Goal: Contribute content: Add original content to the website for others to see

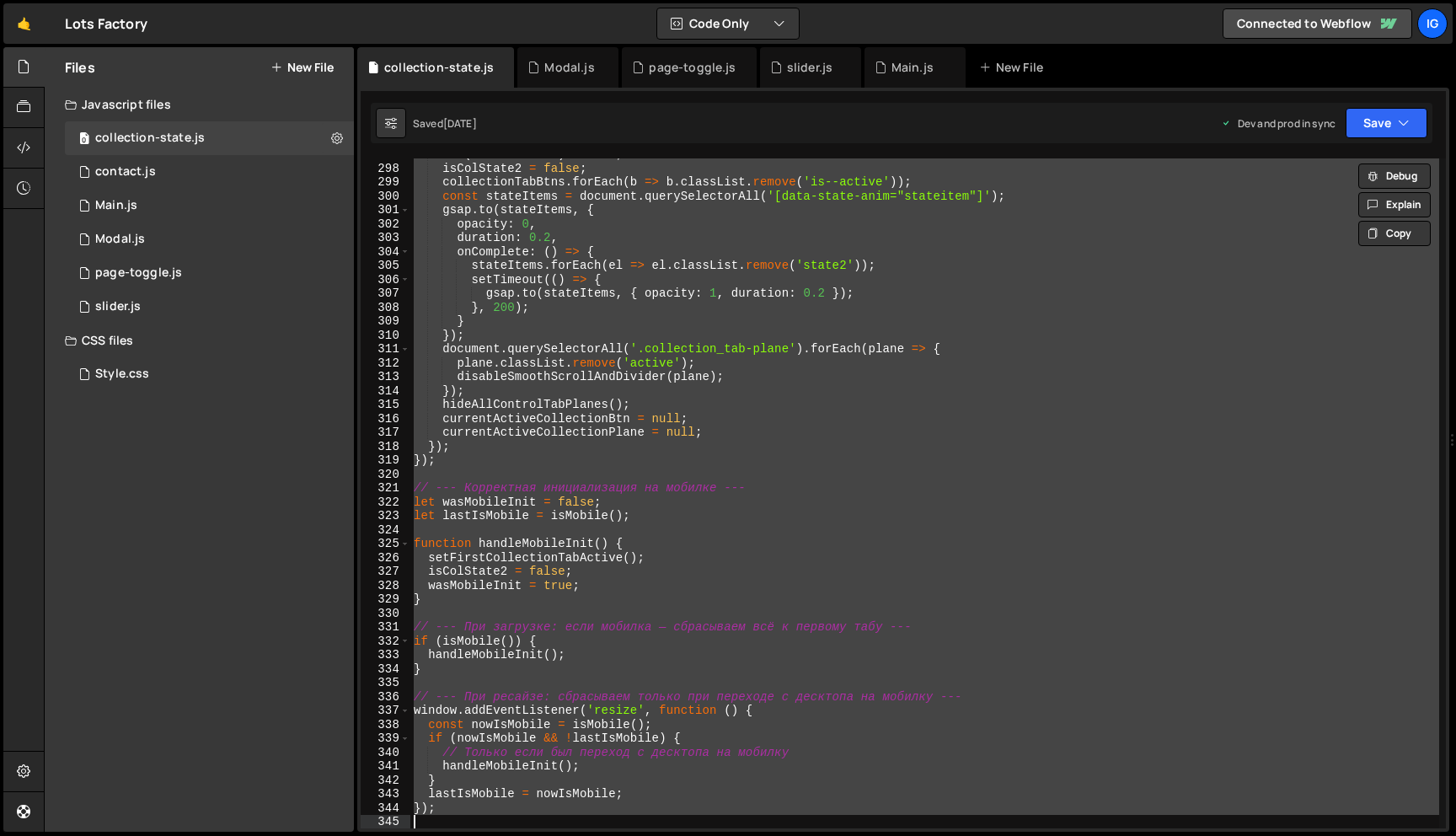
scroll to position [4127, 0]
click at [188, 358] on div "Style.css 0" at bounding box center [209, 374] width 289 height 34
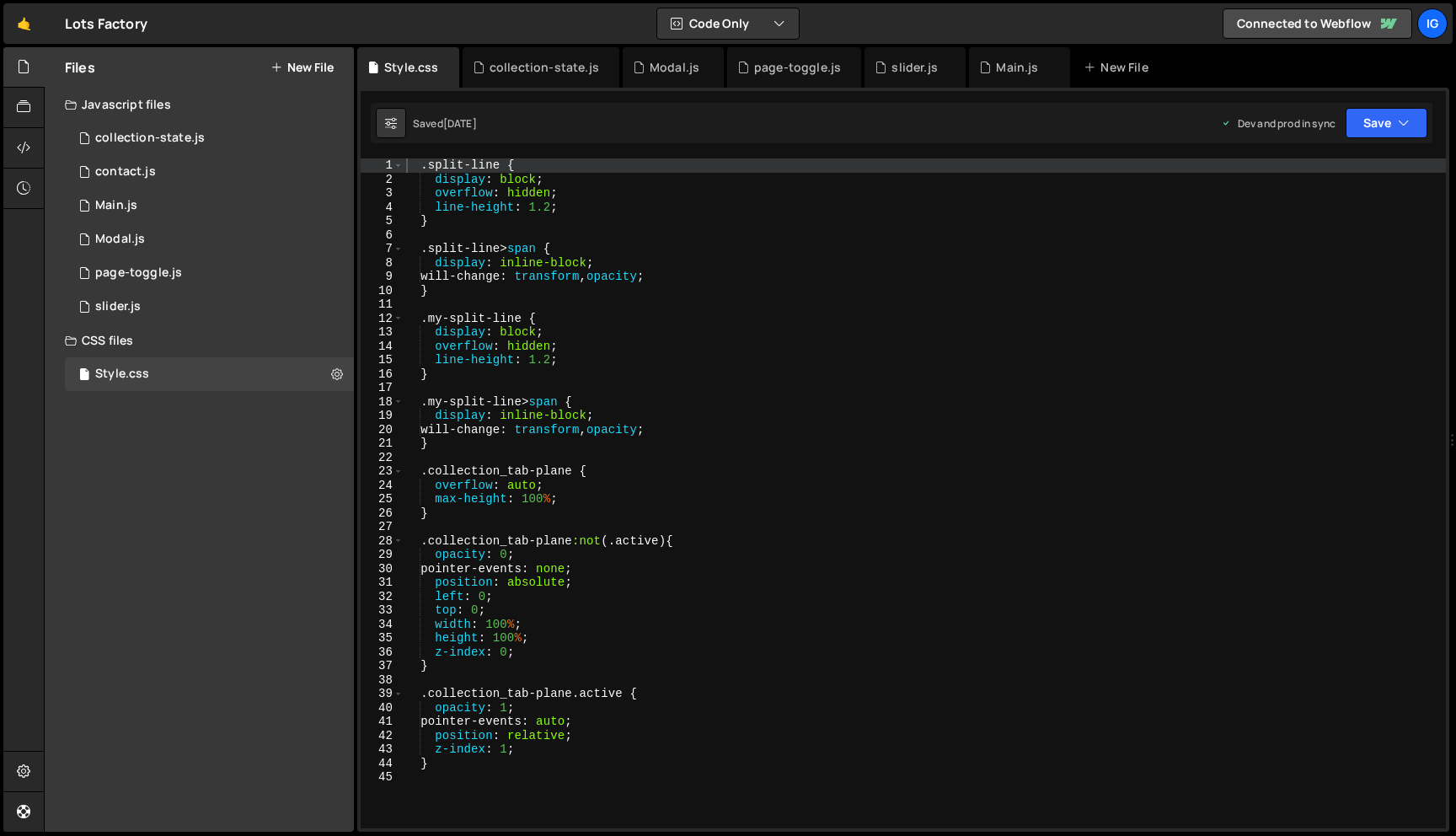
click at [431, 298] on div ".split-line { display : block ; overflow : hidden ; line-height : 1.2 ; } .spli…" at bounding box center [925, 508] width 1044 height 698
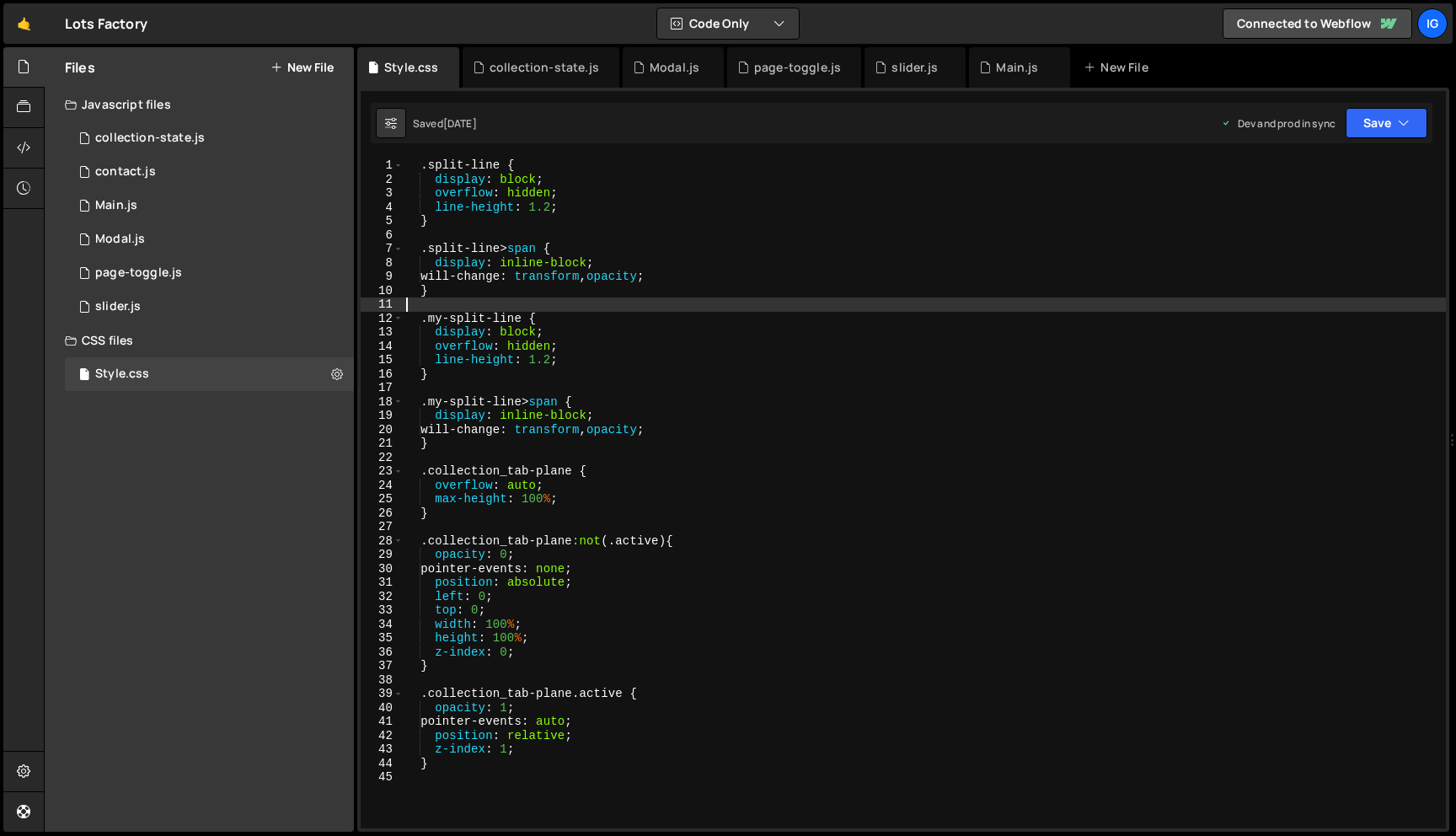
type textarea "}"
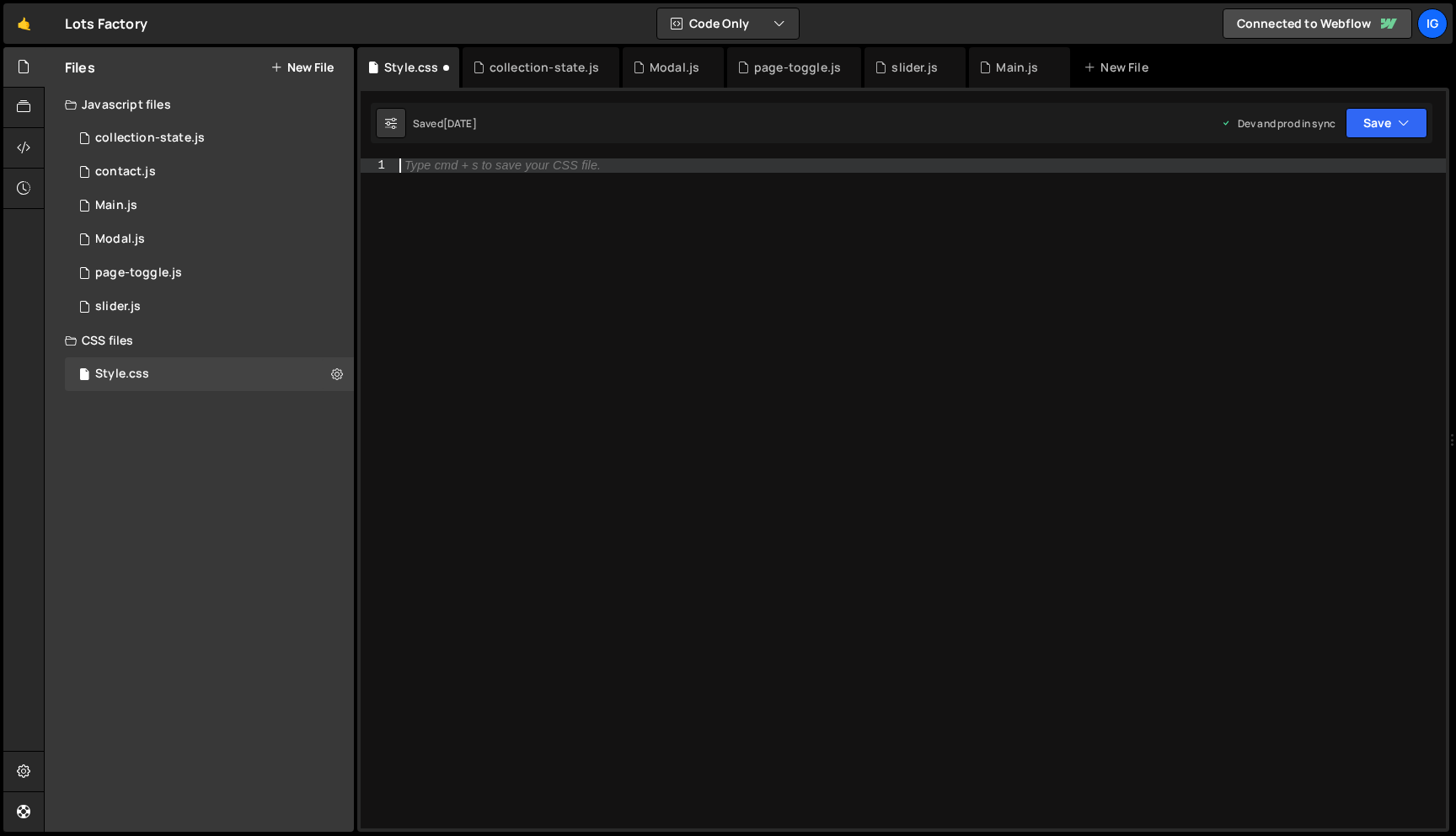
type textarea "}"
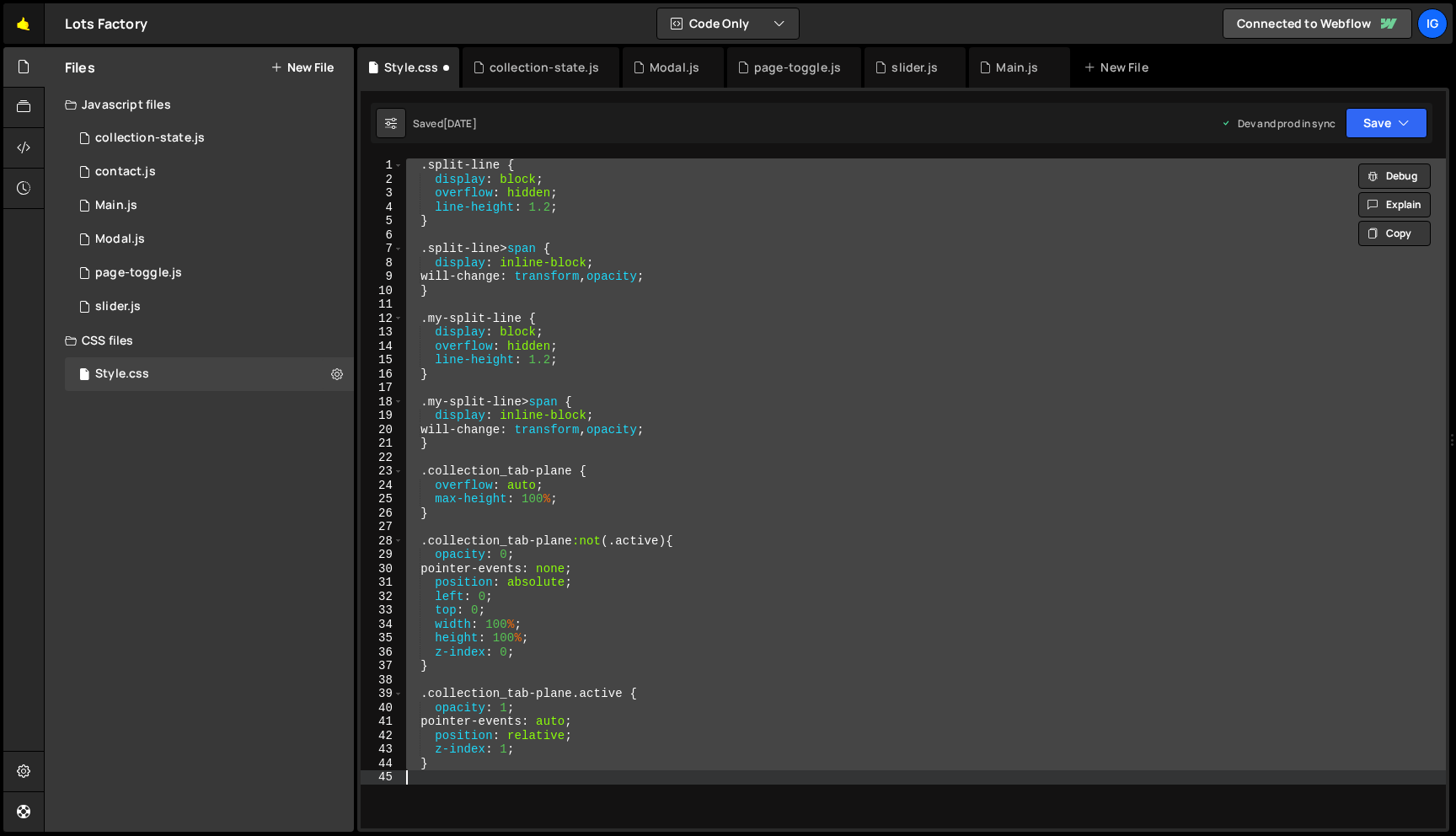
click at [26, 36] on link "🤙" at bounding box center [24, 24] width 42 height 41
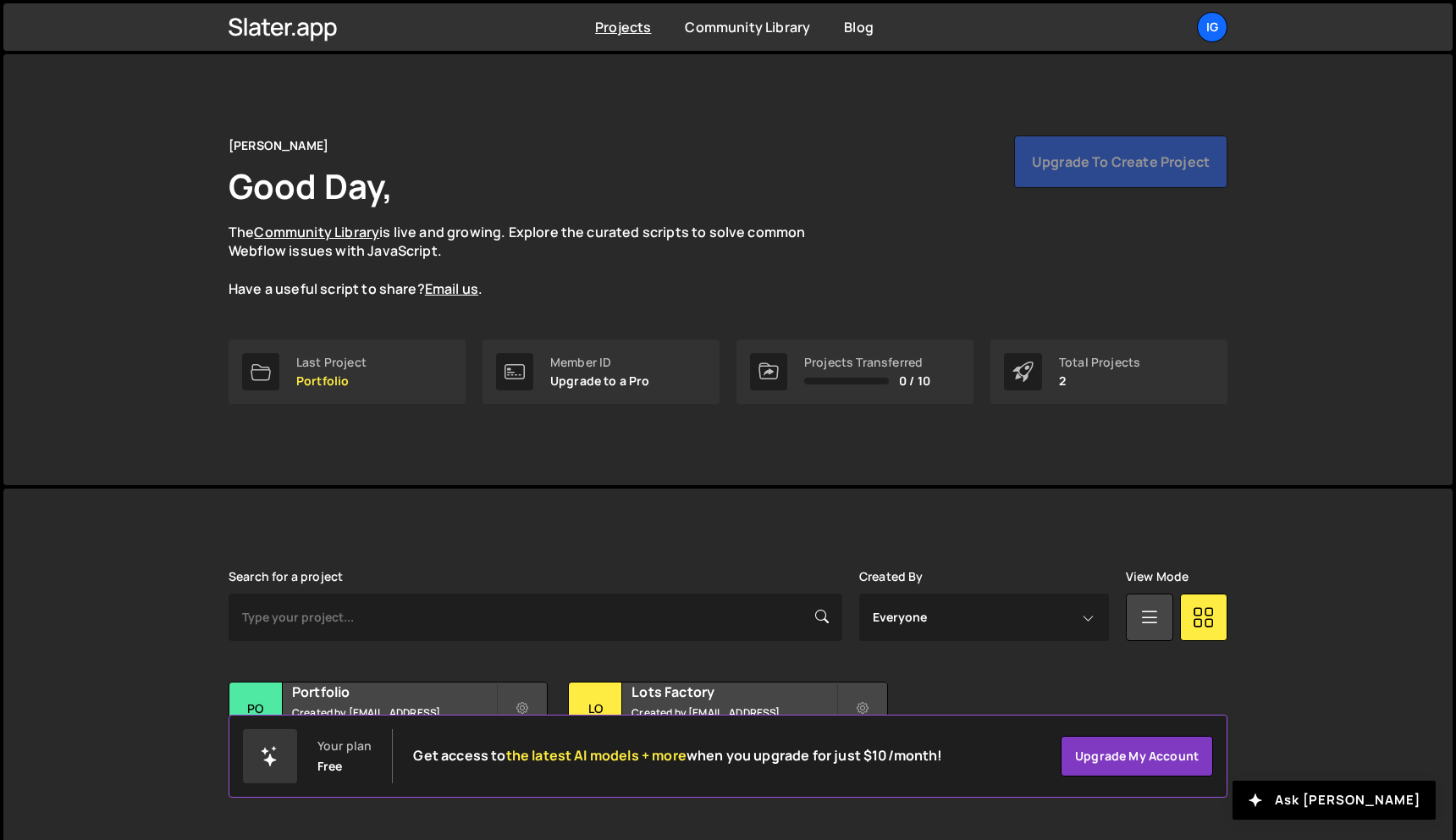
scroll to position [32, 0]
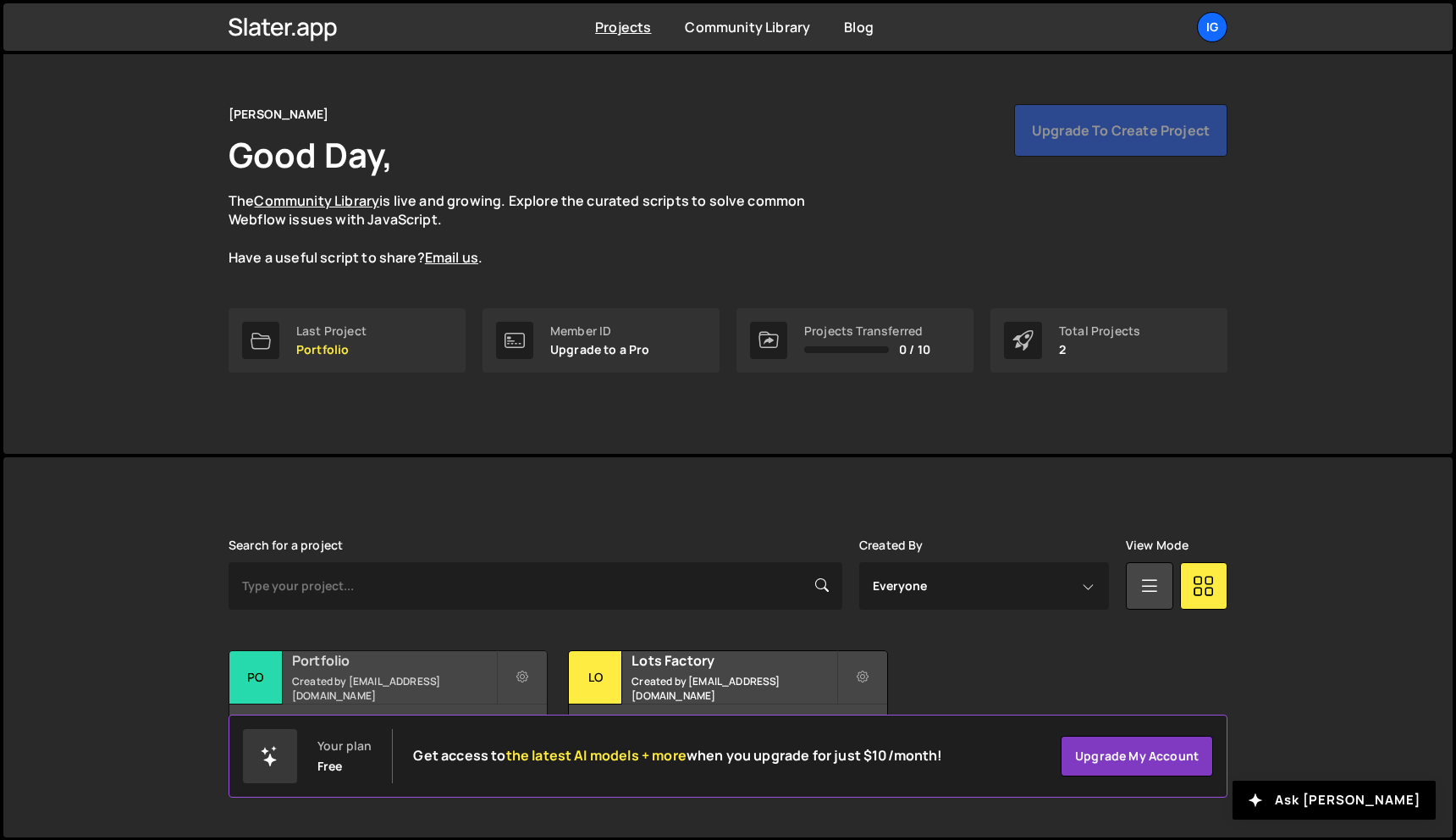
click at [424, 680] on div "Portfolio Created by kolesnikig25@gmail.com" at bounding box center [388, 678] width 317 height 53
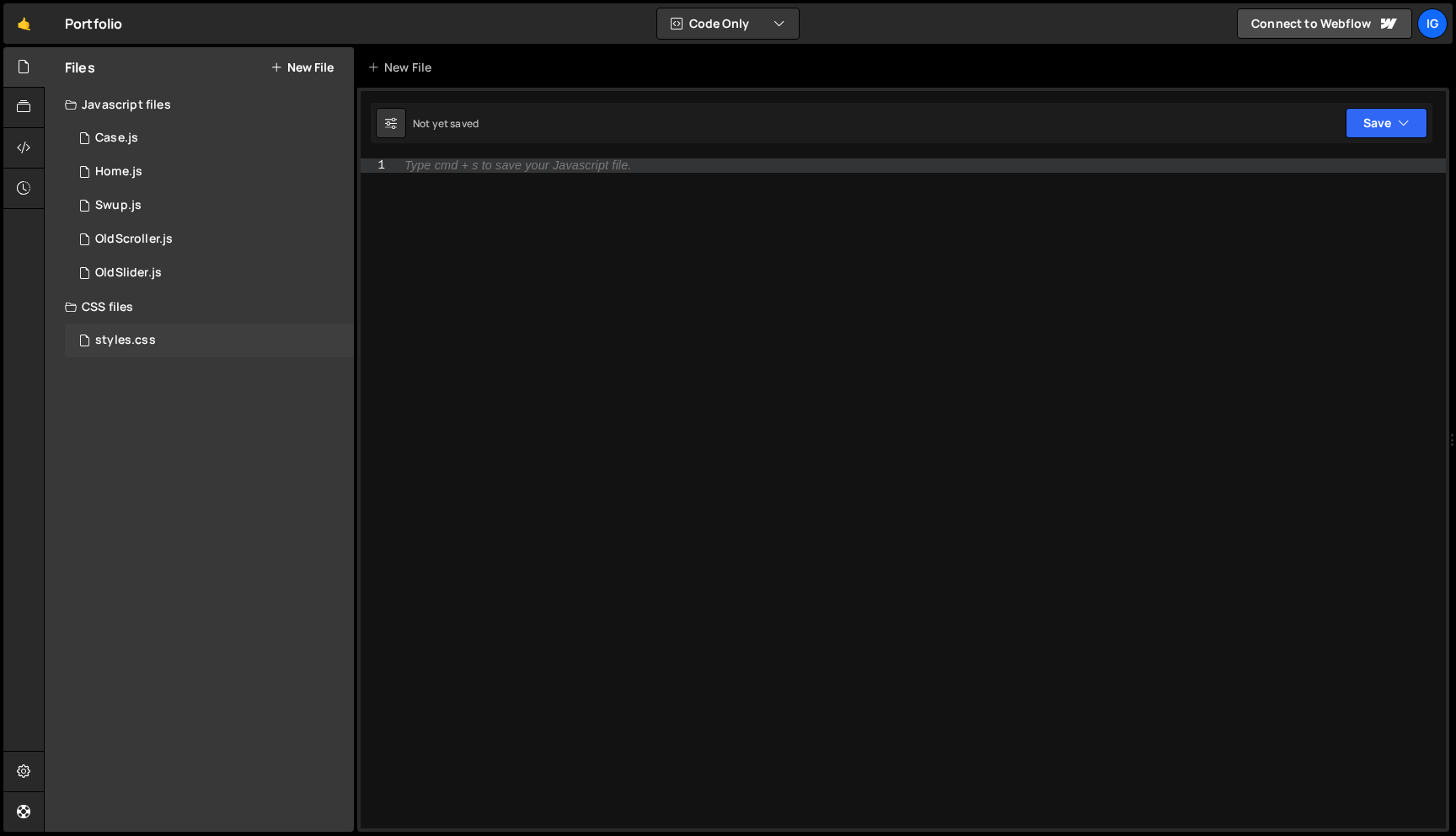
click at [231, 344] on div "styles.css 0" at bounding box center [209, 340] width 289 height 34
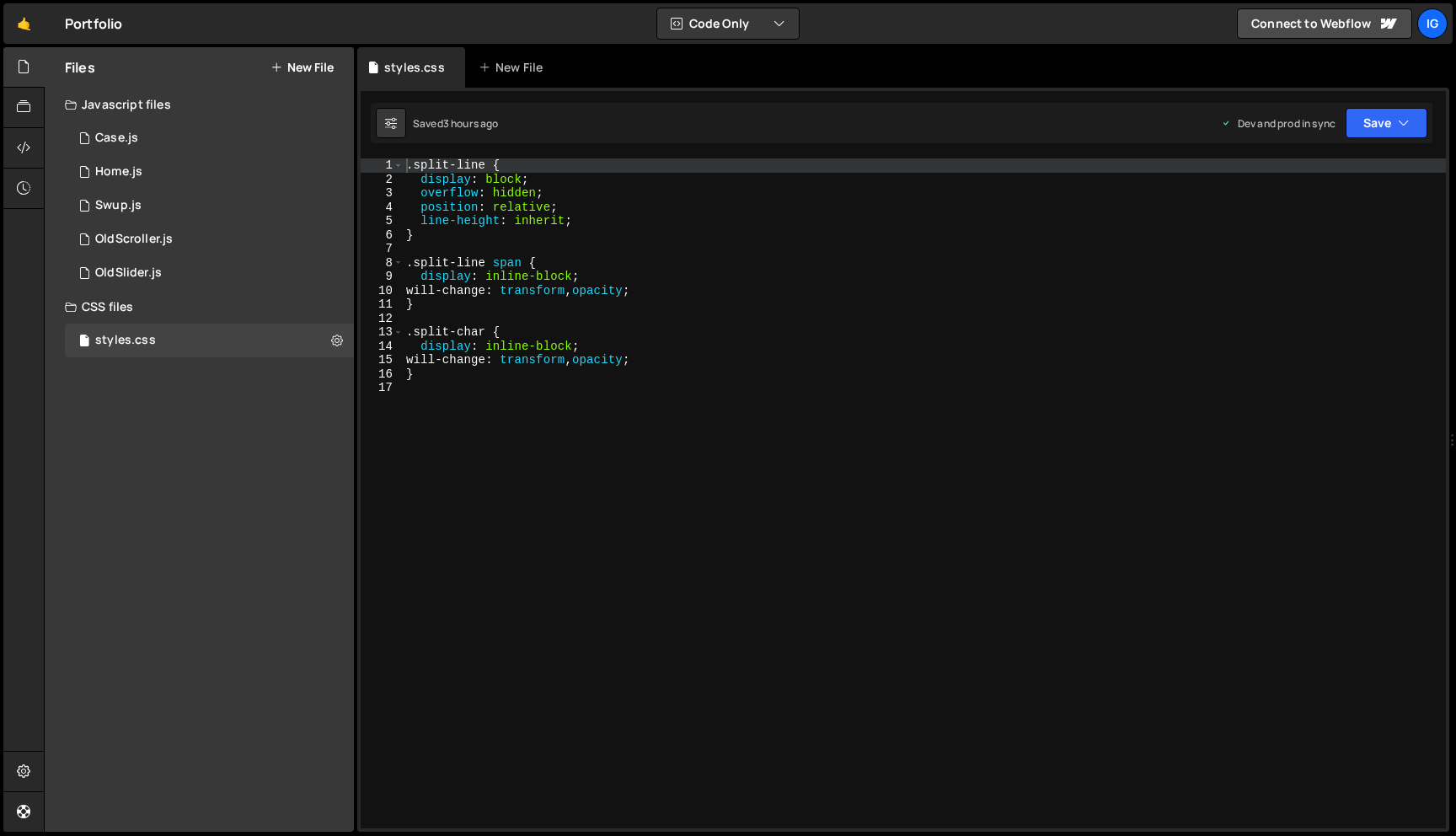
click at [513, 274] on div ".split-line { display : block ; overflow : hidden ; position : relative ; line-…" at bounding box center [925, 508] width 1044 height 698
type textarea "}"
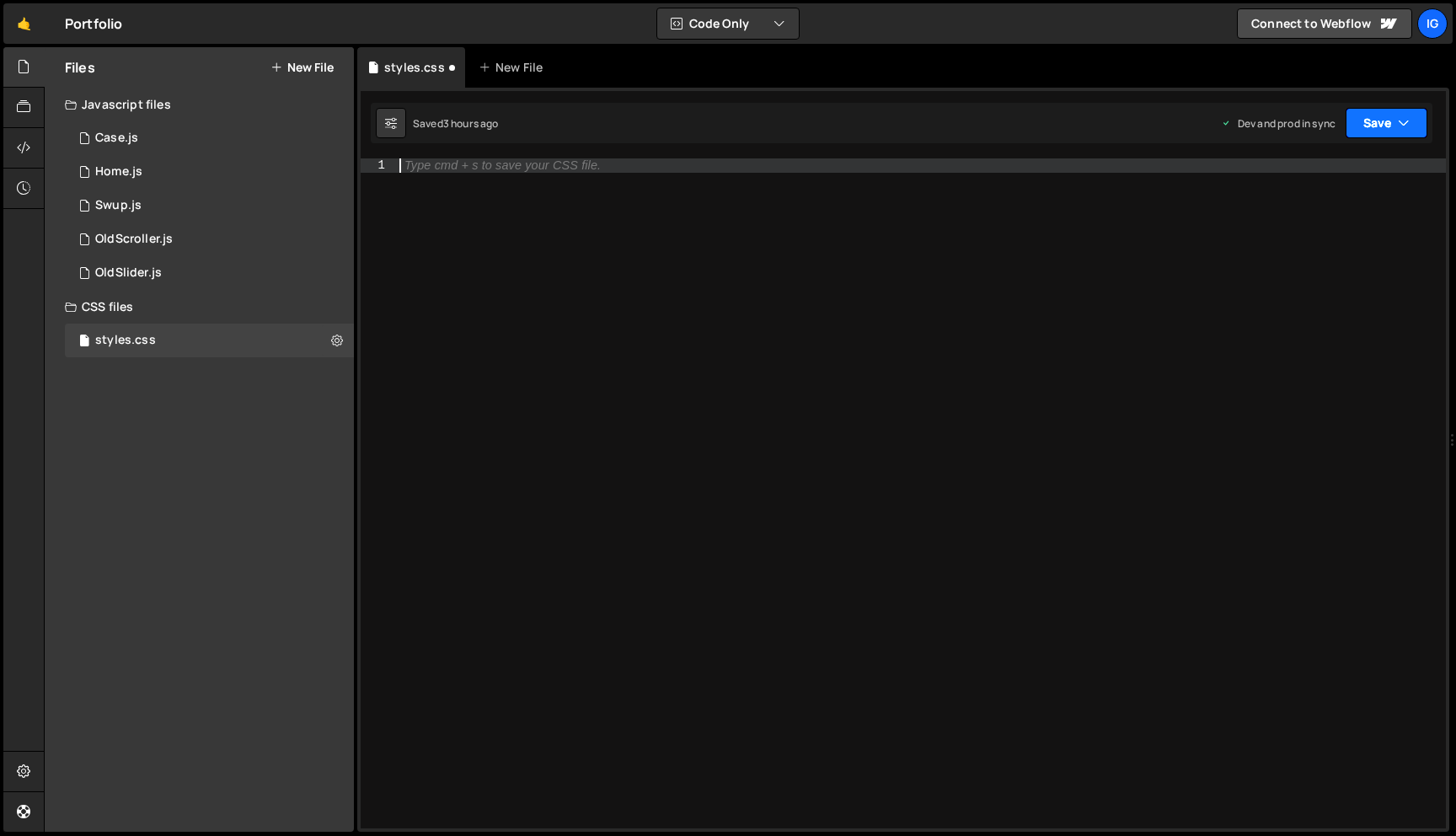
click at [1386, 112] on button "Save" at bounding box center [1386, 123] width 81 height 31
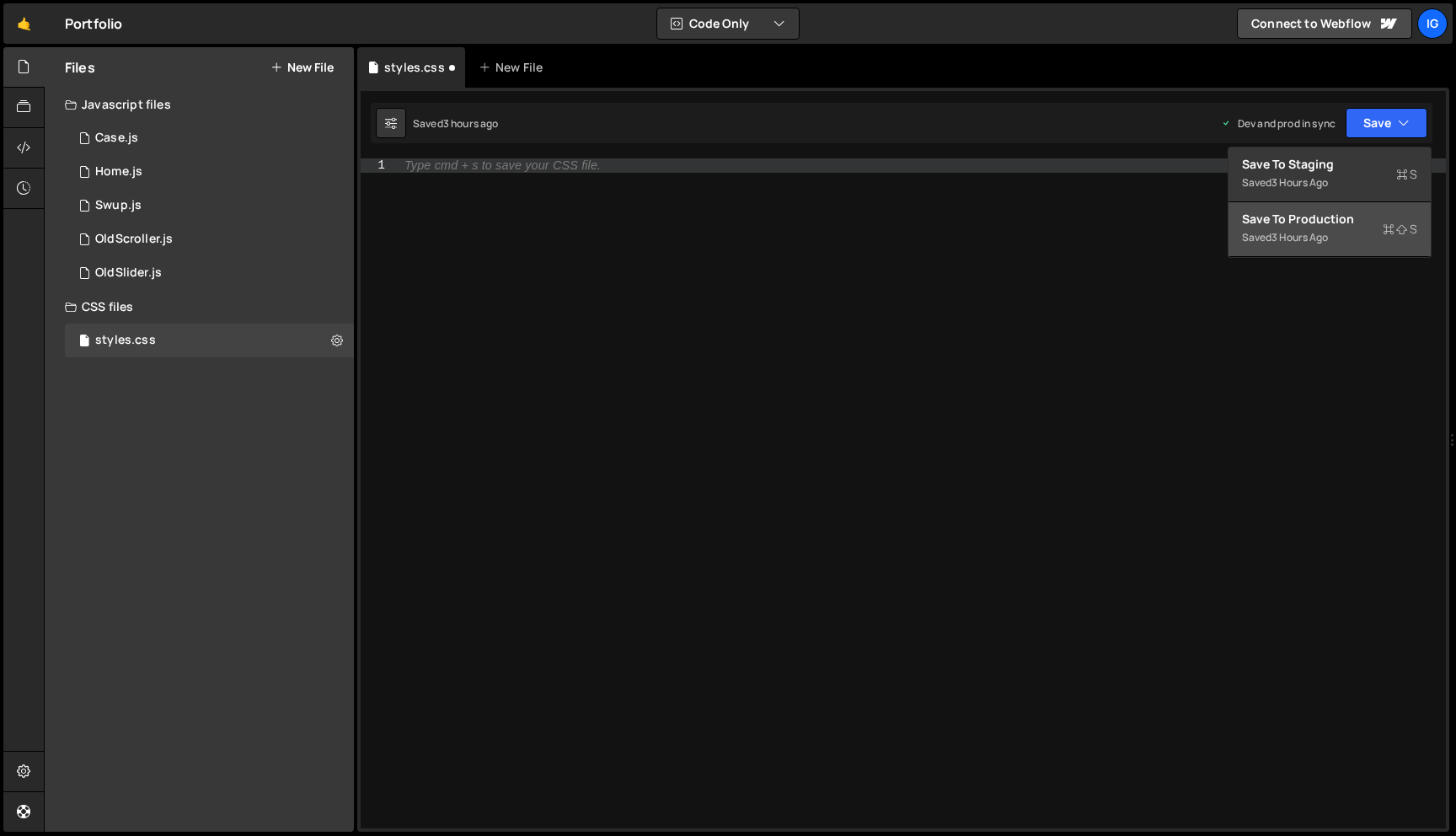
click at [1338, 220] on div "Save to Production S" at bounding box center [1330, 219] width 176 height 17
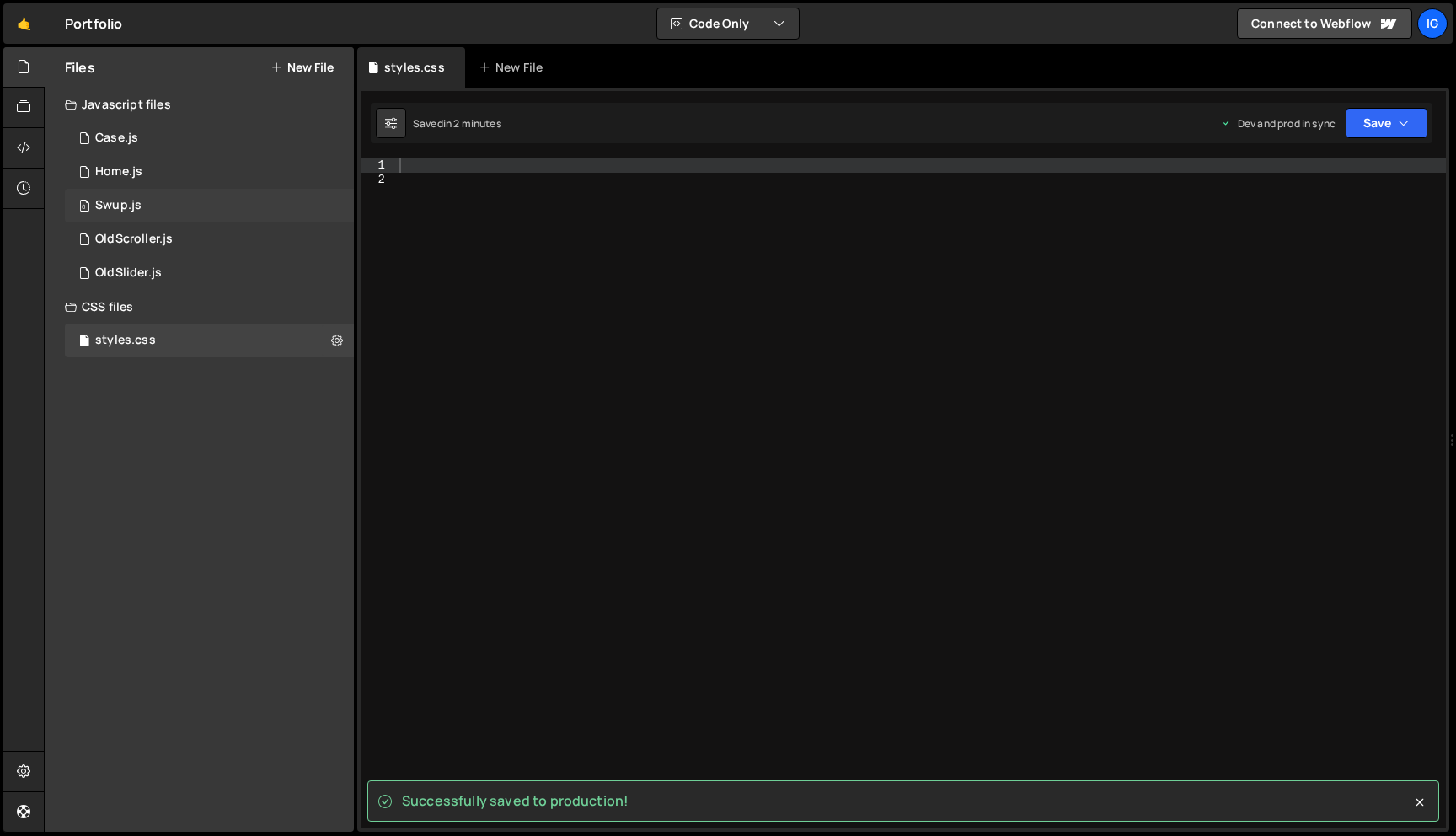
click at [169, 203] on div "0 Swup.js 0" at bounding box center [209, 205] width 289 height 34
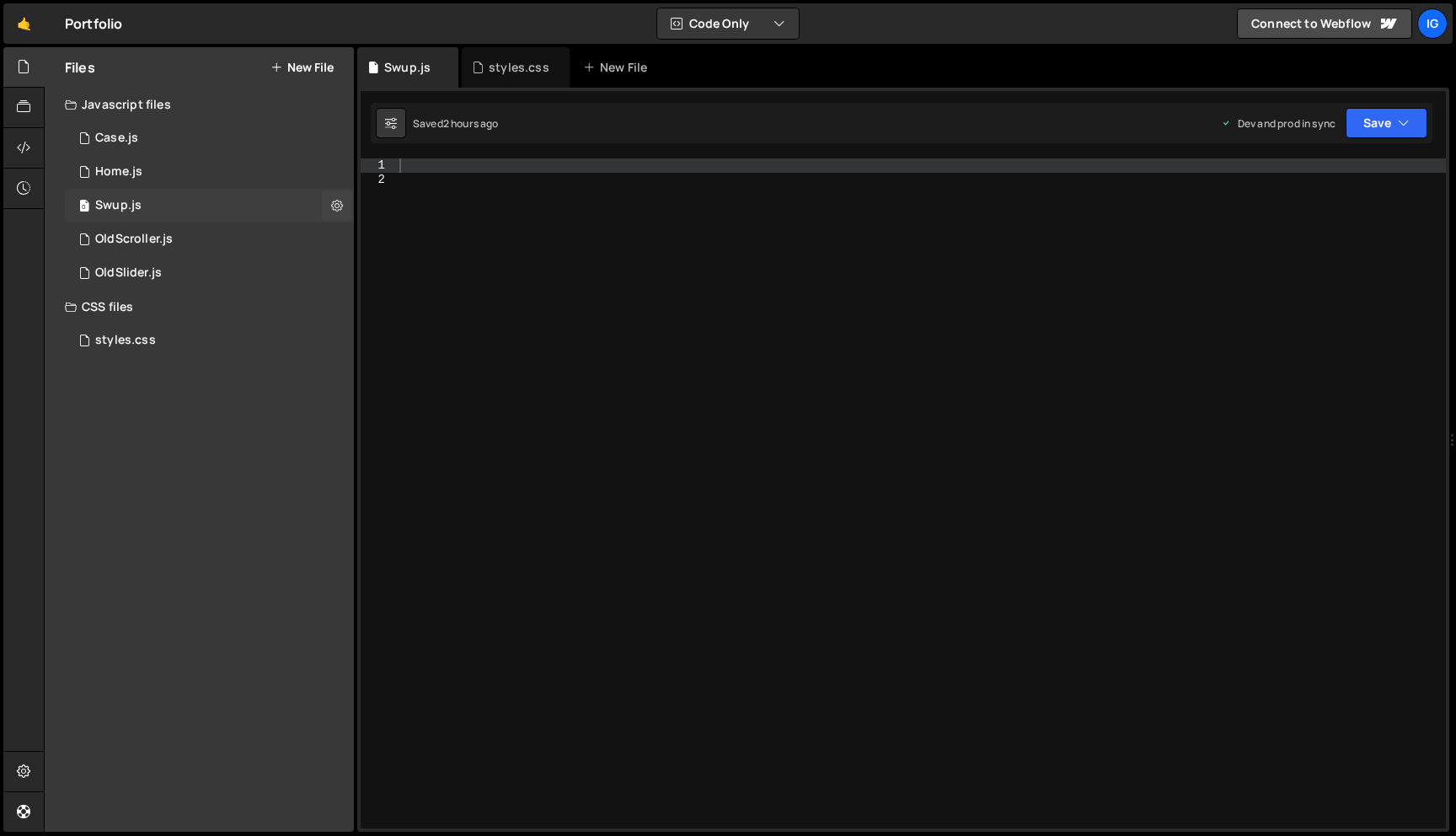
click at [149, 210] on div "0 Swup.js 0" at bounding box center [209, 205] width 289 height 34
click at [345, 205] on button at bounding box center [337, 205] width 31 height 31
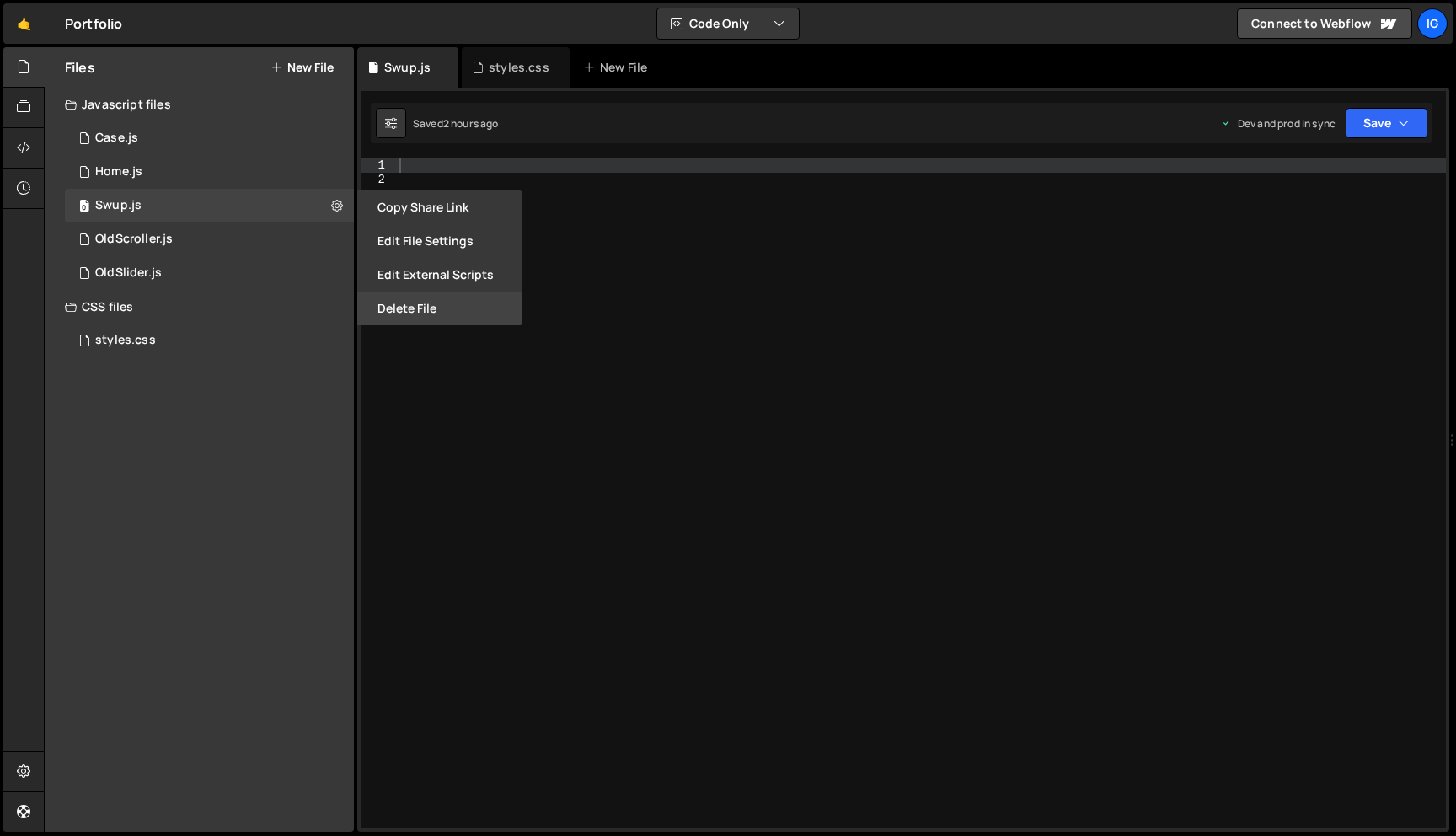
click at [415, 310] on button "Delete File" at bounding box center [440, 309] width 165 height 34
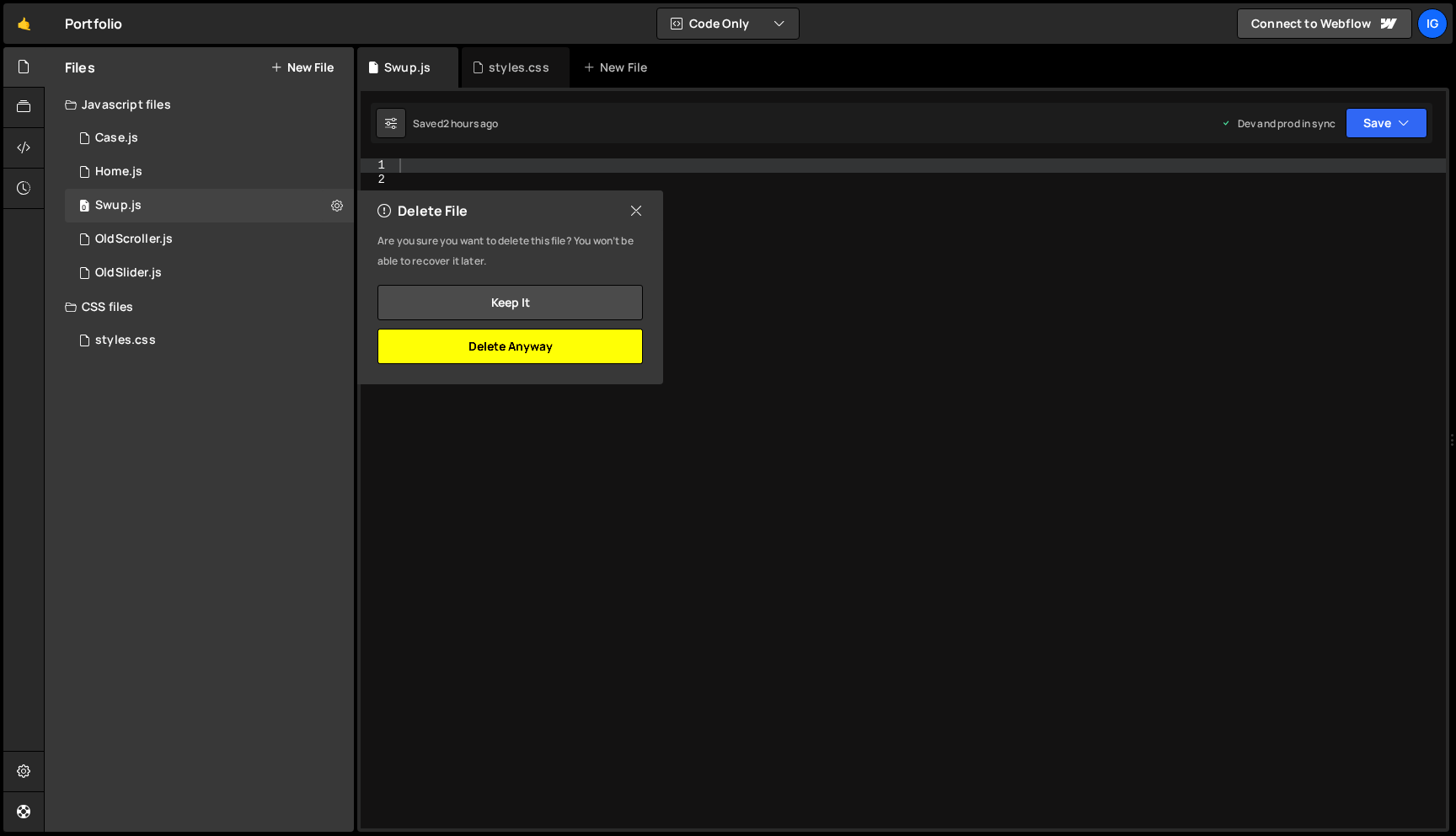
click at [511, 344] on button "Delete Anyway" at bounding box center [510, 346] width 266 height 36
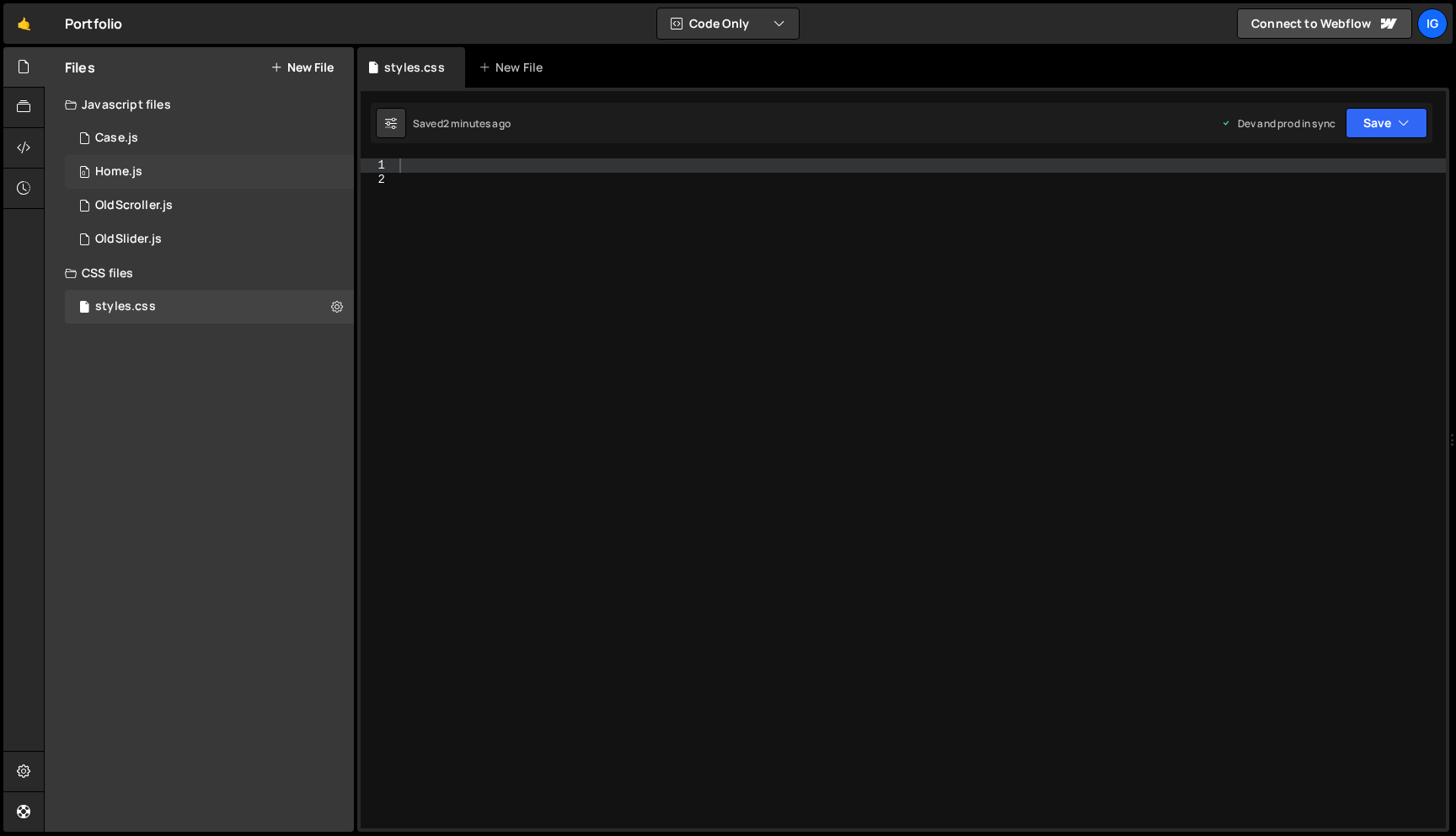
click at [160, 182] on div "0 Home.js 0" at bounding box center [209, 172] width 289 height 34
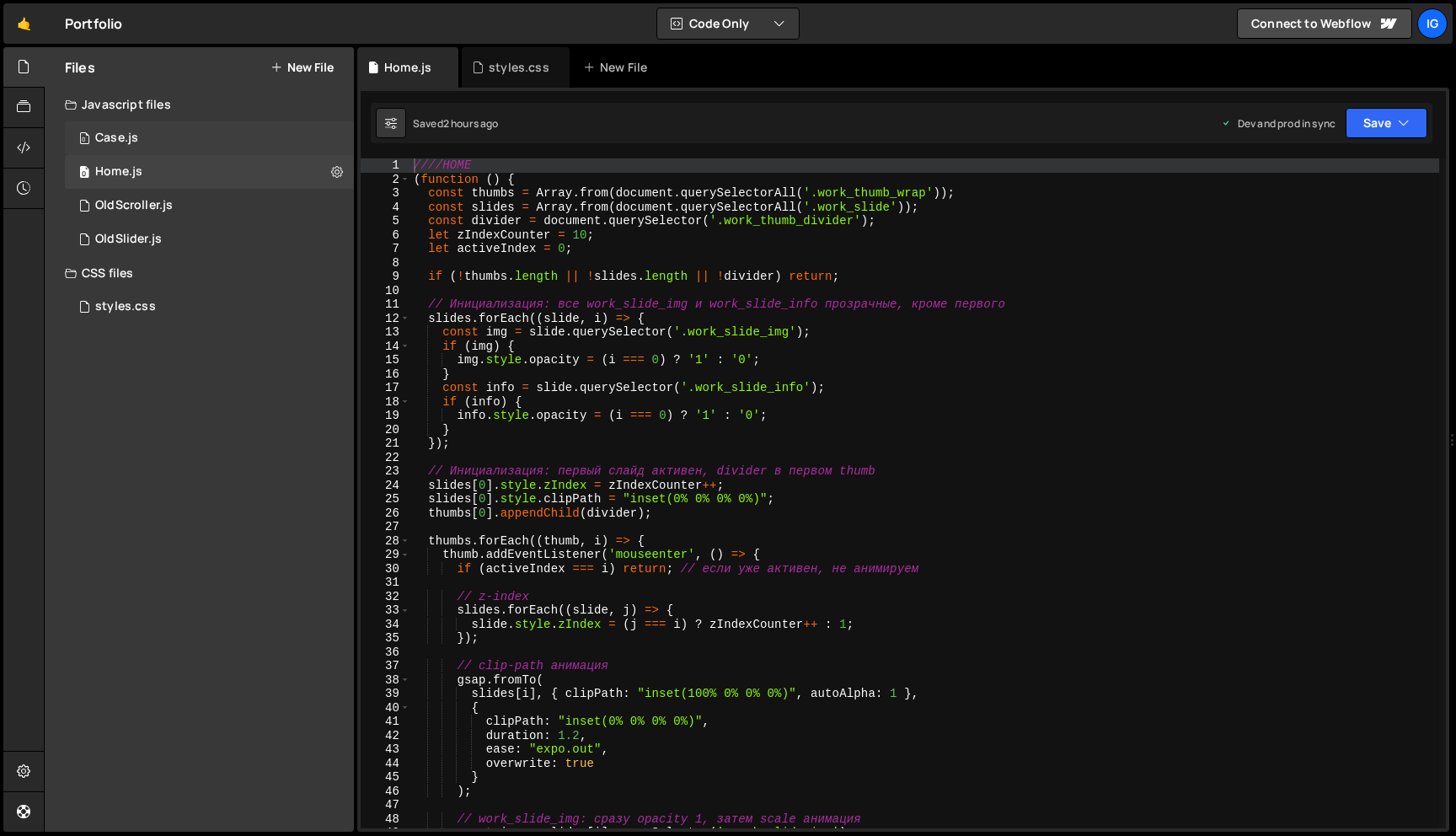
click at [165, 135] on div "0 Case.js 0" at bounding box center [209, 138] width 289 height 34
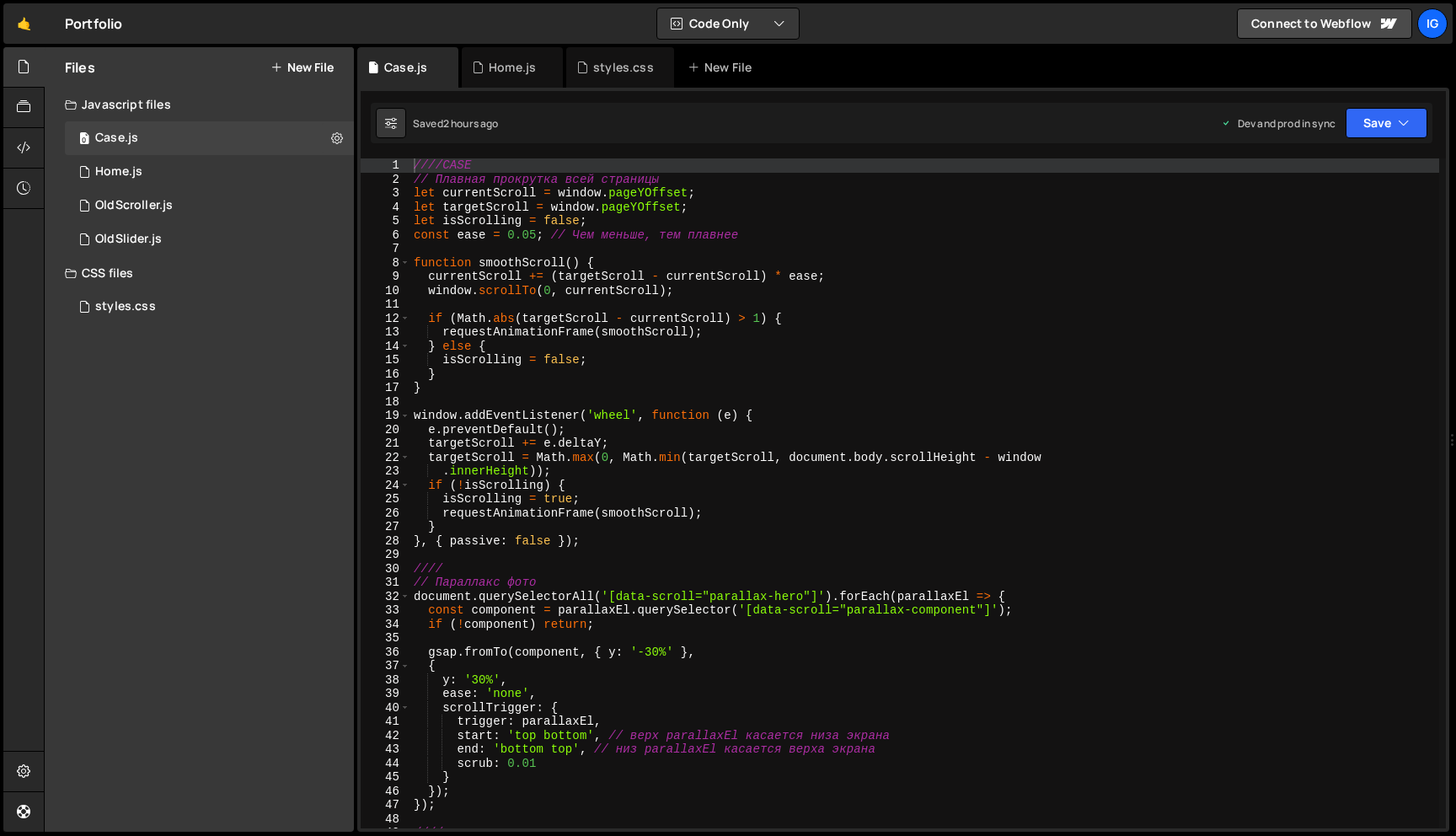
scroll to position [24411, 0]
click at [697, 73] on div "New File" at bounding box center [722, 68] width 70 height 17
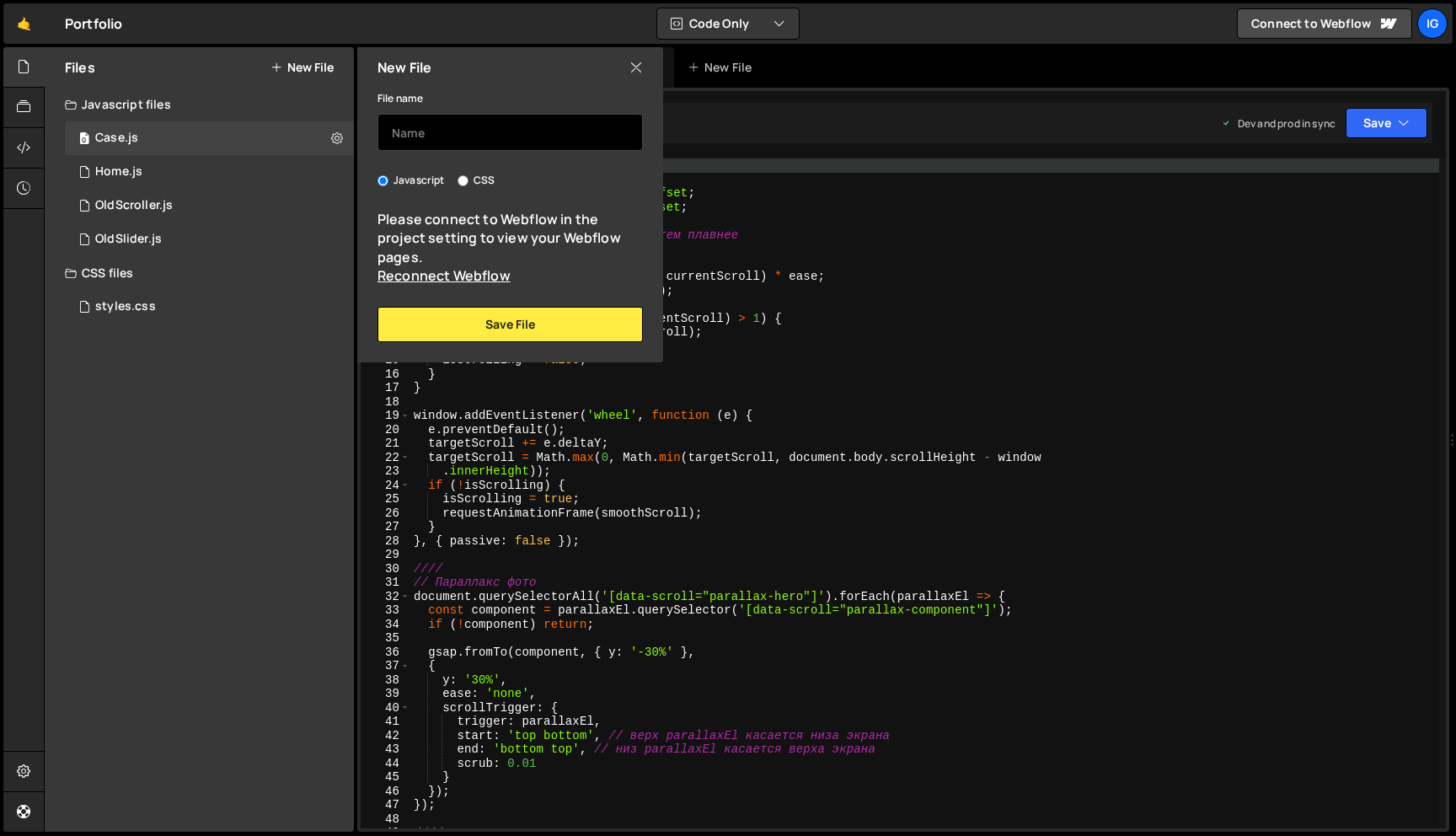
click at [479, 128] on input "text" at bounding box center [510, 132] width 266 height 37
type input "Ы"
type input "Split"
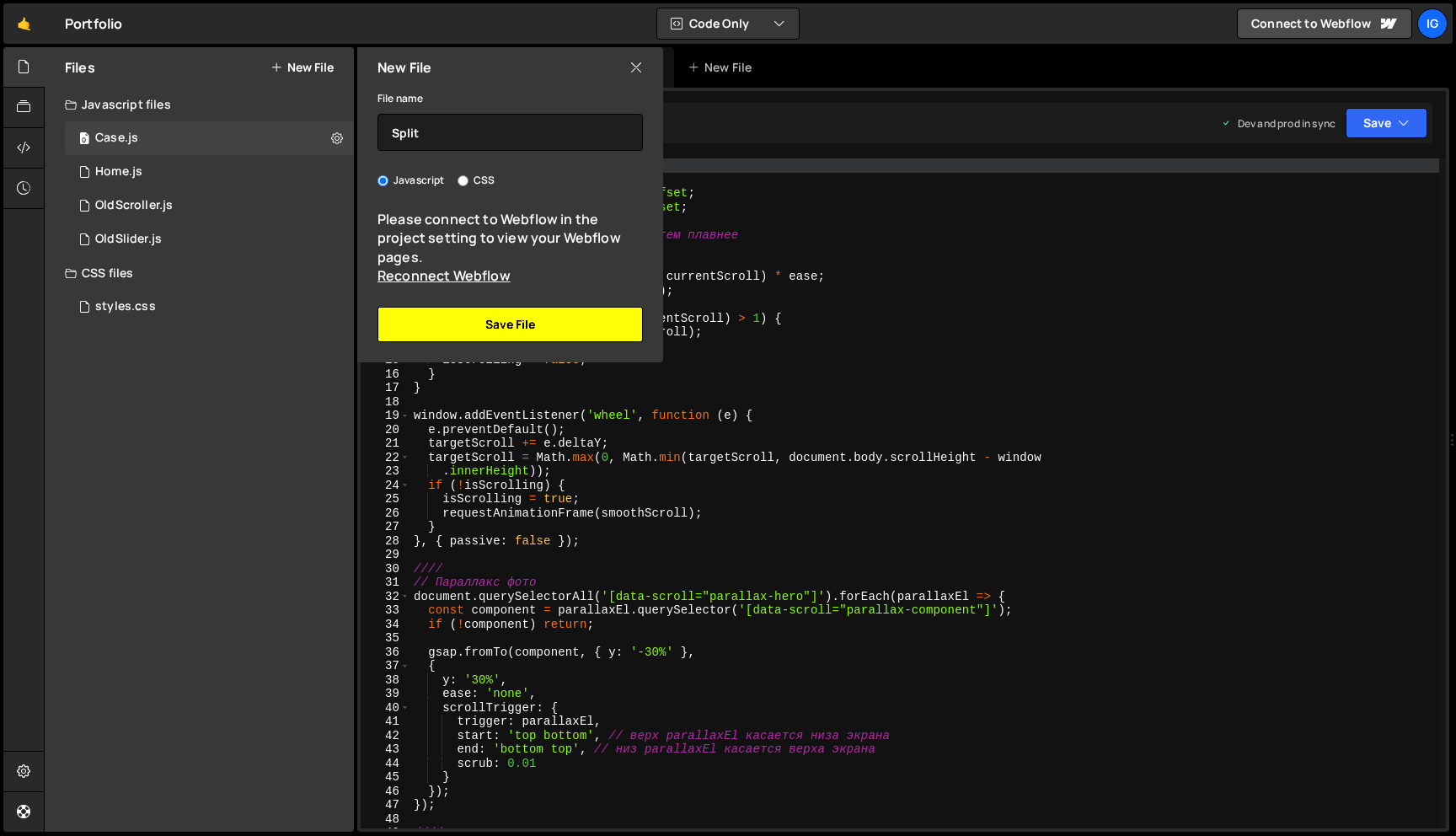
click at [483, 334] on button "Save File" at bounding box center [510, 325] width 266 height 36
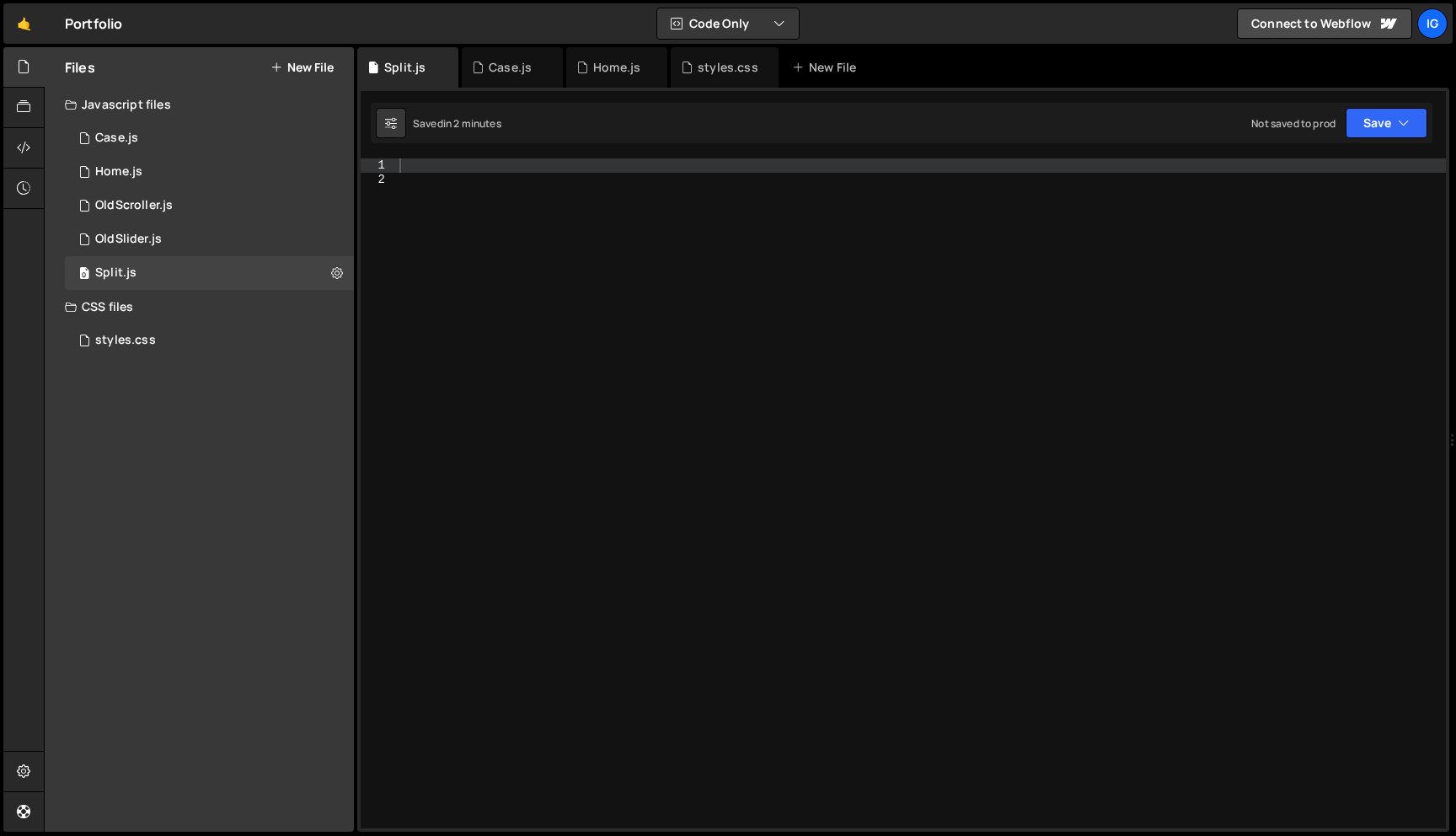
scroll to position [0, 0]
click at [449, 170] on div at bounding box center [921, 508] width 1050 height 698
paste textarea "});"
type textarea "});"
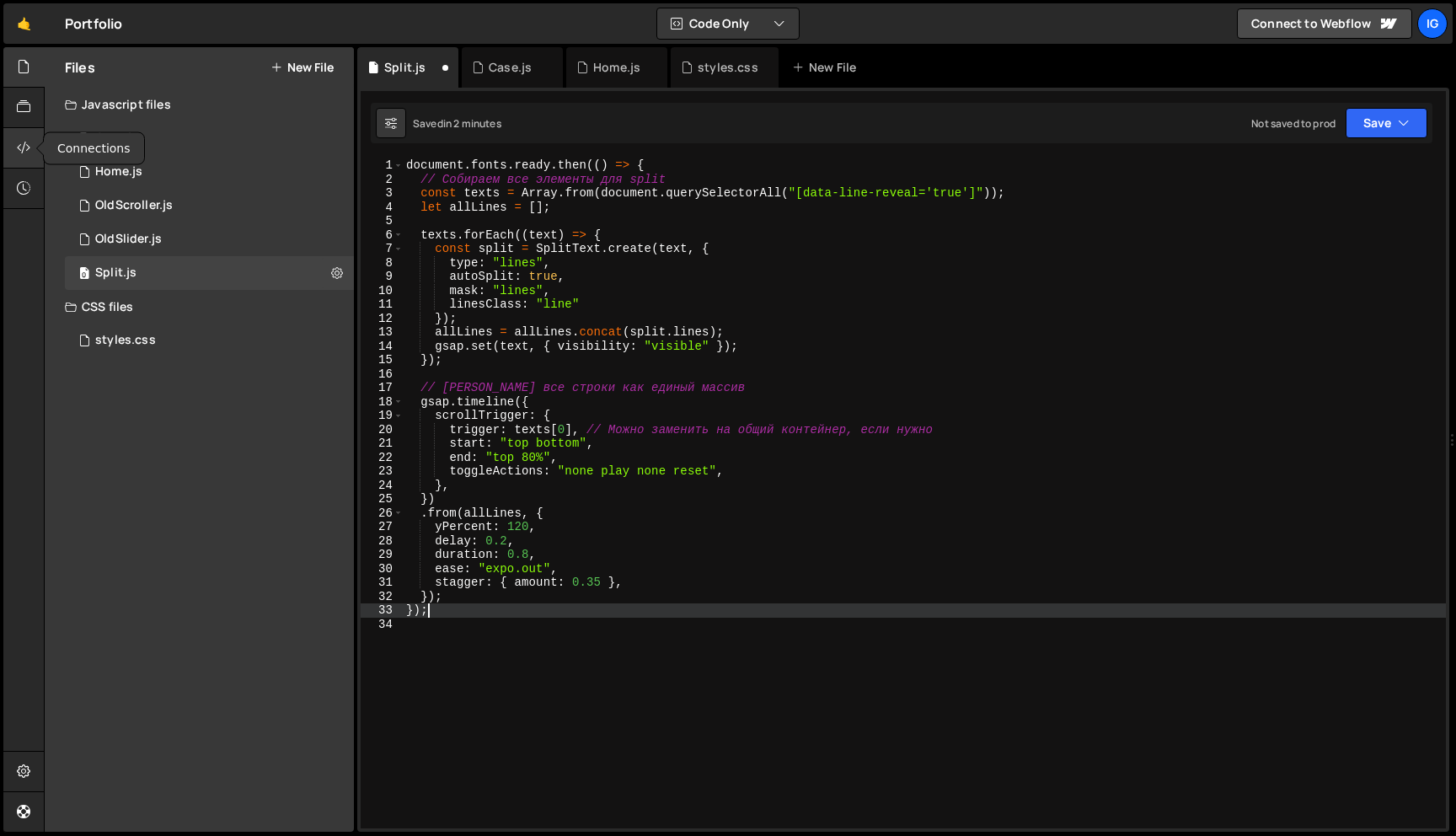
click at [20, 149] on icon at bounding box center [24, 148] width 14 height 19
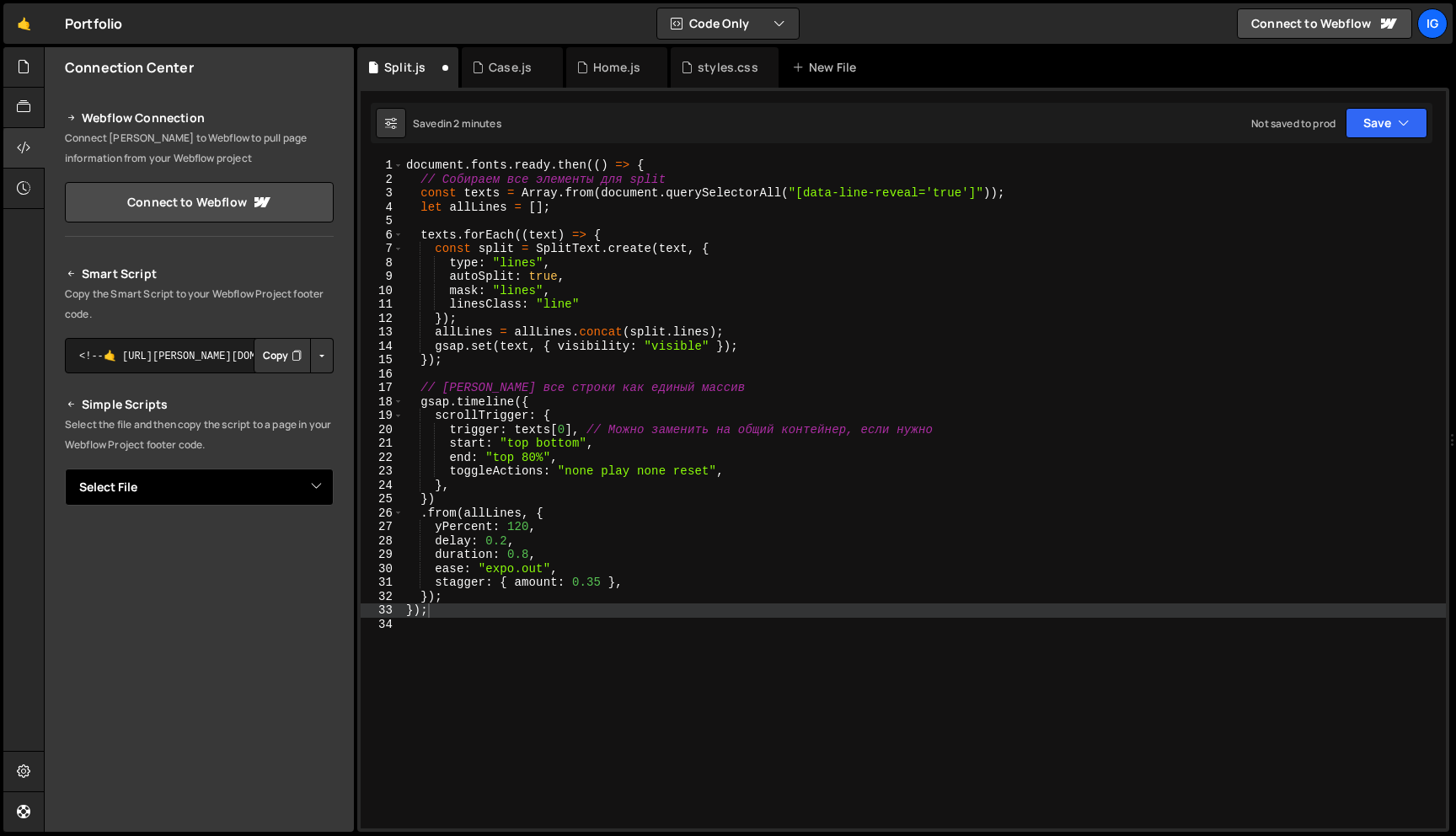
click at [294, 480] on select "Select File Case.js Home.js Swup.js OldScroller.js OldSlider.js styles.css Spli…" at bounding box center [199, 487] width 269 height 37
select select "44857"
click at [266, 548] on button "Copy" at bounding box center [283, 545] width 58 height 36
click at [1404, 136] on button "Save" at bounding box center [1386, 123] width 81 height 31
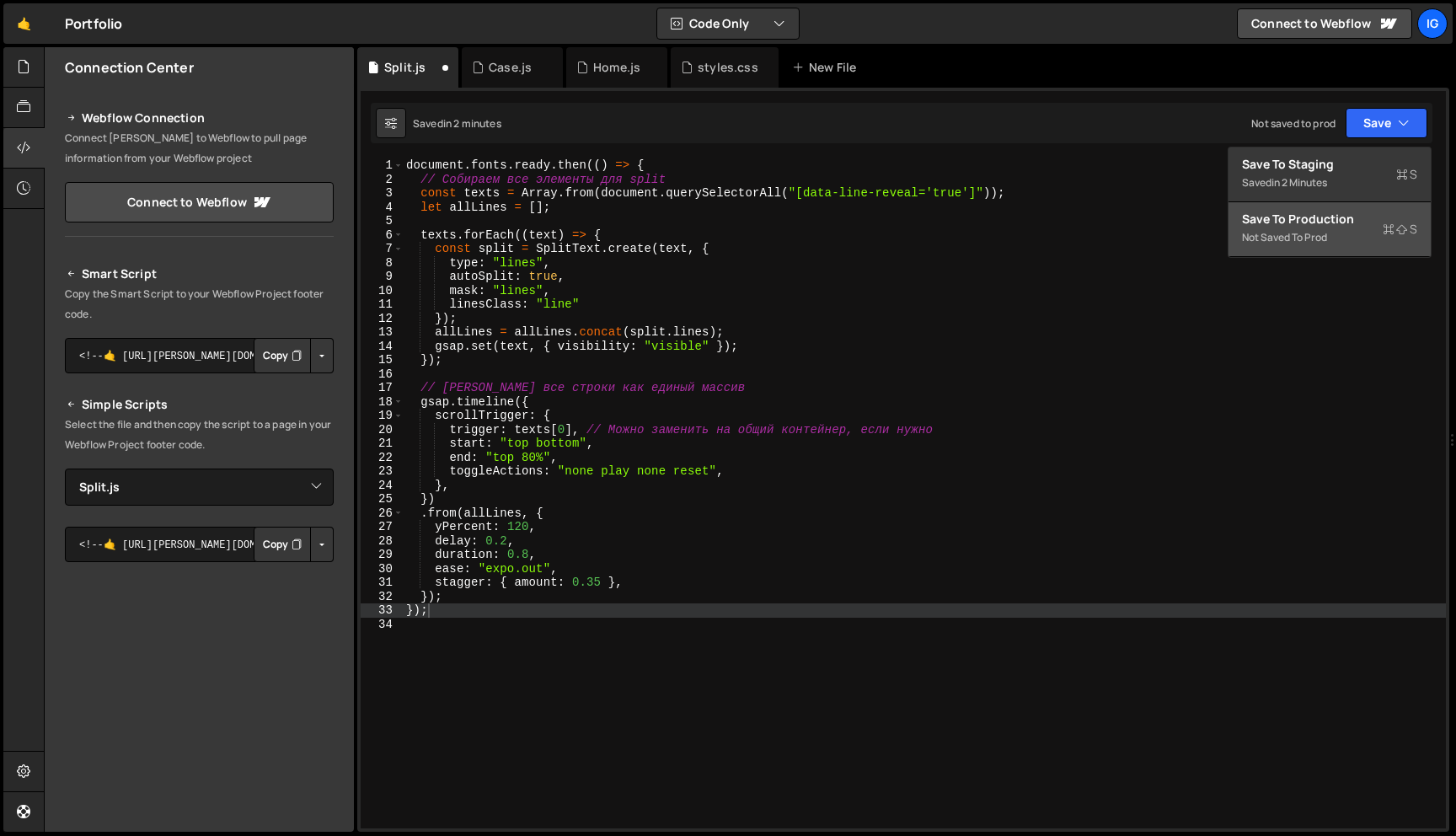
click at [1338, 238] on div "Not saved to prod" at bounding box center [1330, 238] width 176 height 20
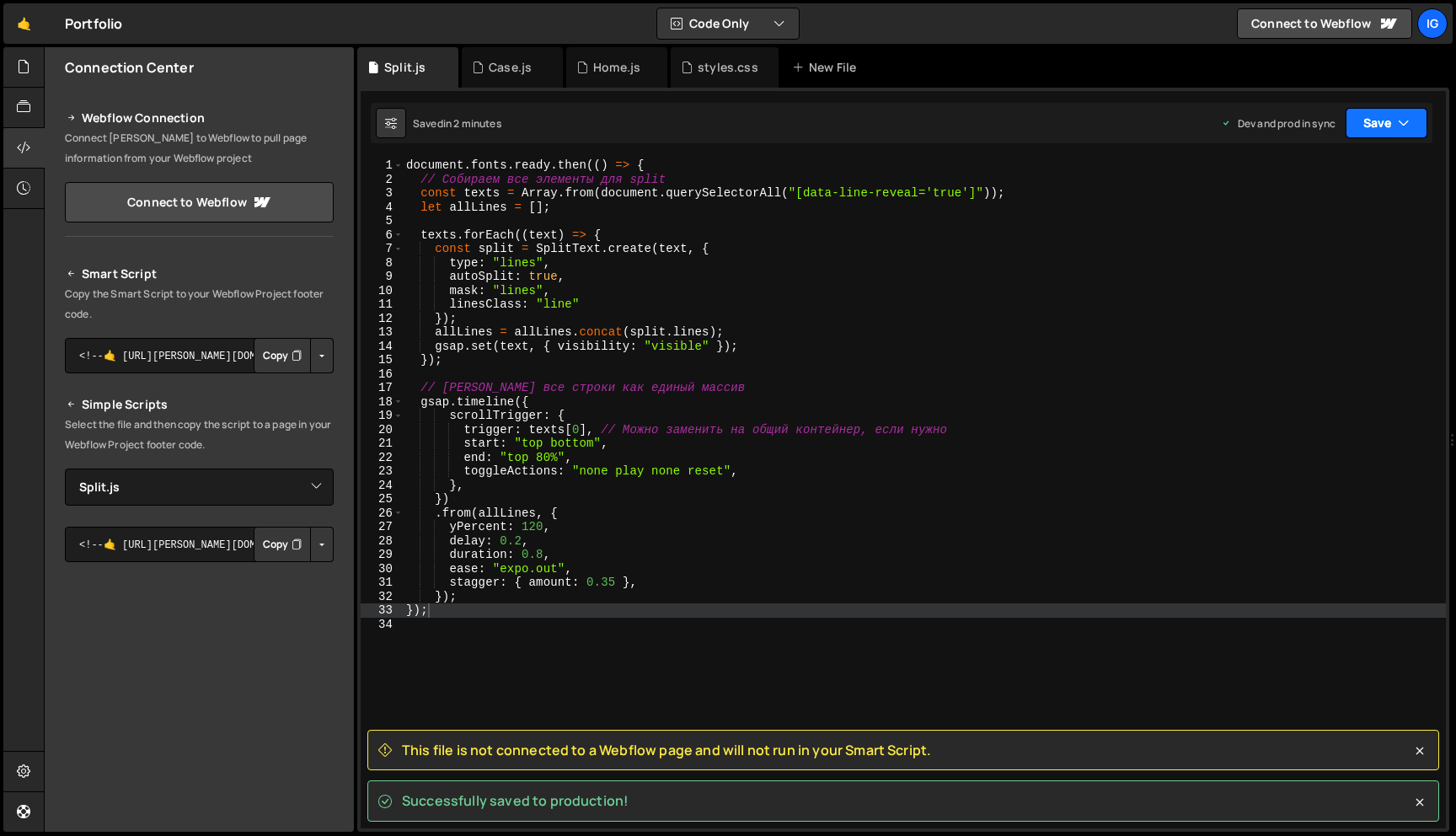
click at [1389, 120] on button "Save" at bounding box center [1386, 123] width 81 height 31
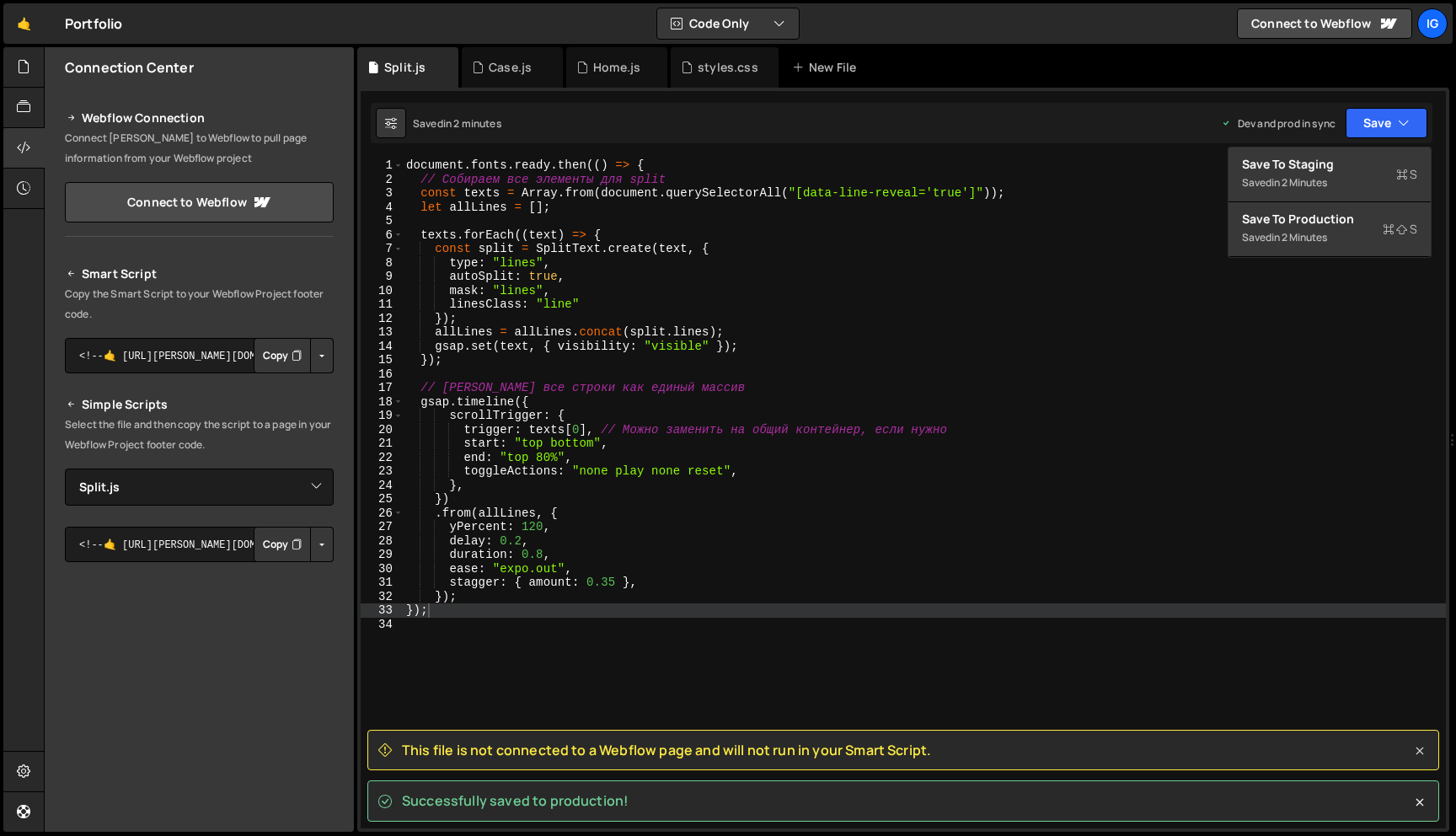
click at [1416, 752] on icon at bounding box center [1420, 751] width 17 height 17
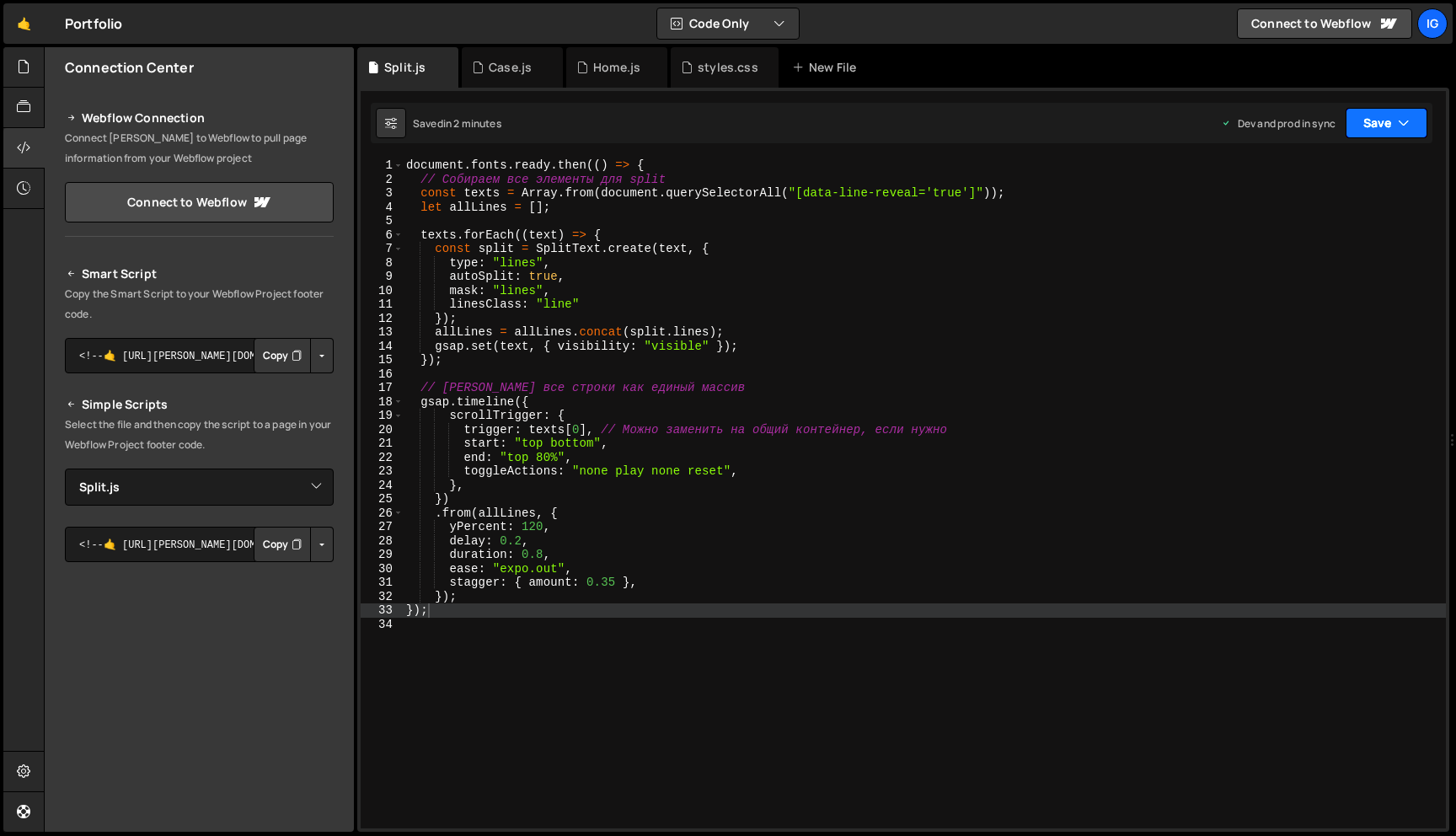
click at [1400, 129] on icon "button" at bounding box center [1404, 123] width 12 height 17
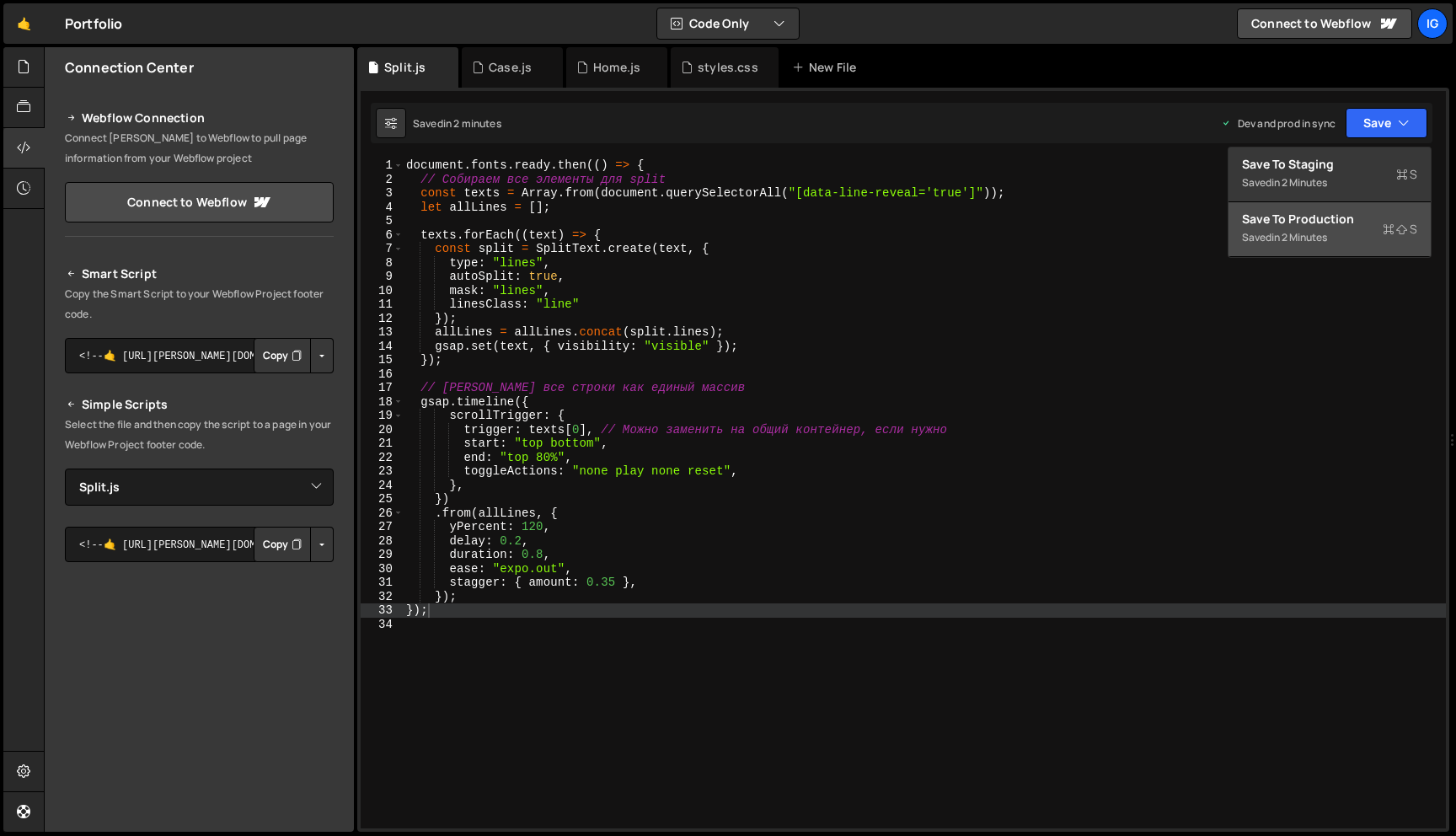
click at [1373, 214] on div "Save to Production S" at bounding box center [1330, 219] width 176 height 17
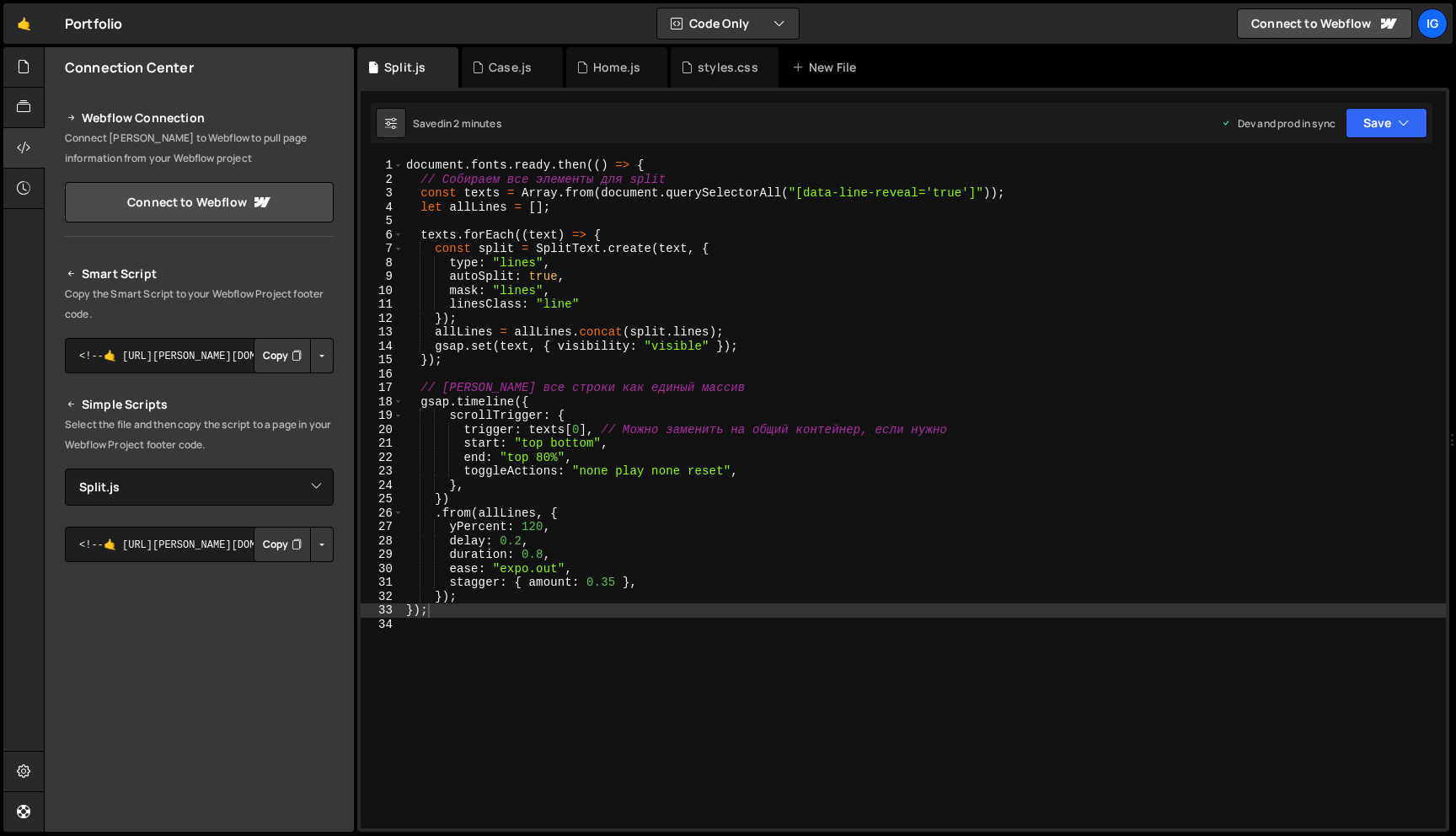
click at [709, 281] on div "document . fonts . ready . then (( ) => { // Собираем все элементы для split co…" at bounding box center [925, 508] width 1044 height 698
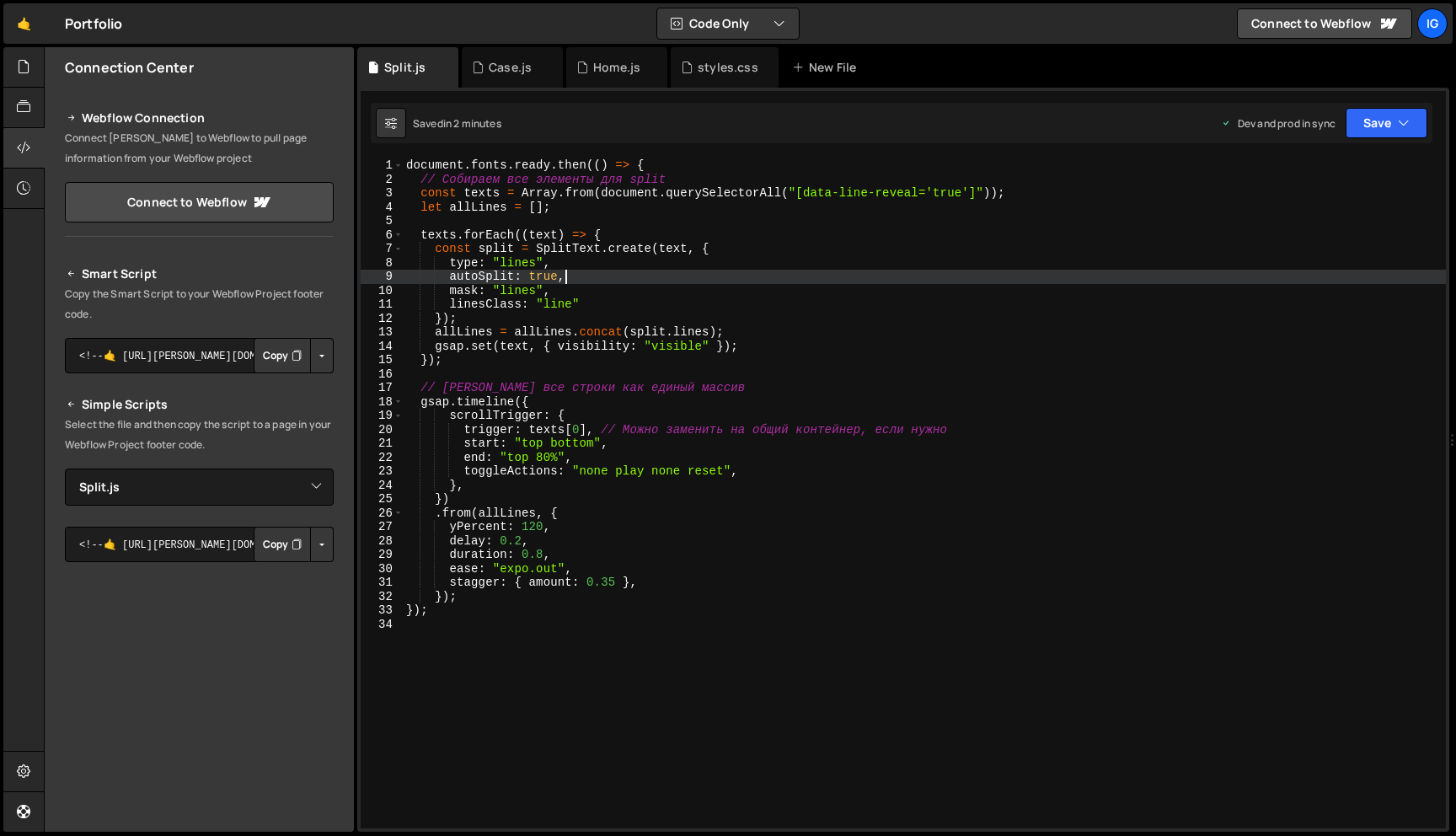
type textarea "});"
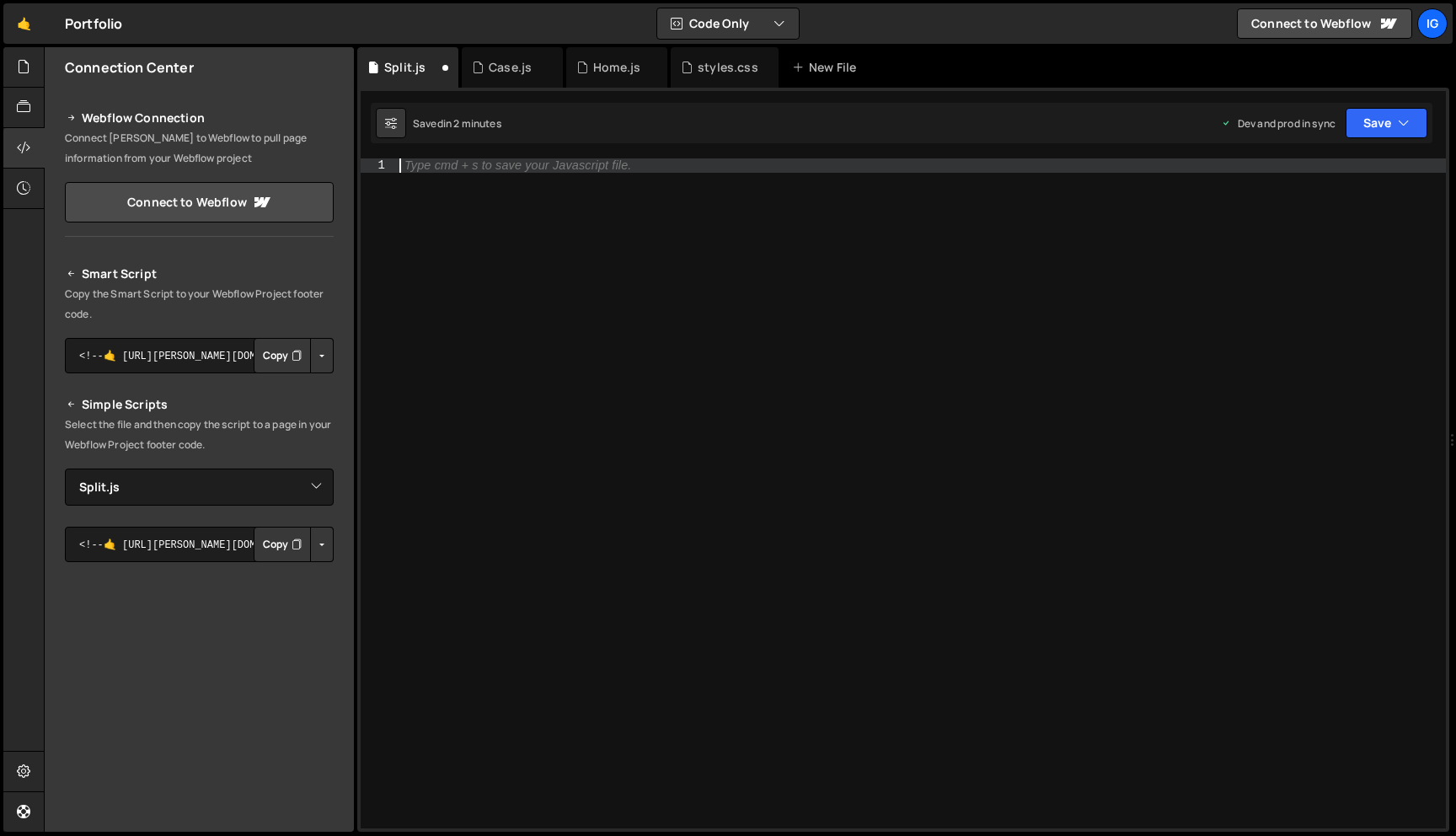
paste textarea "});"
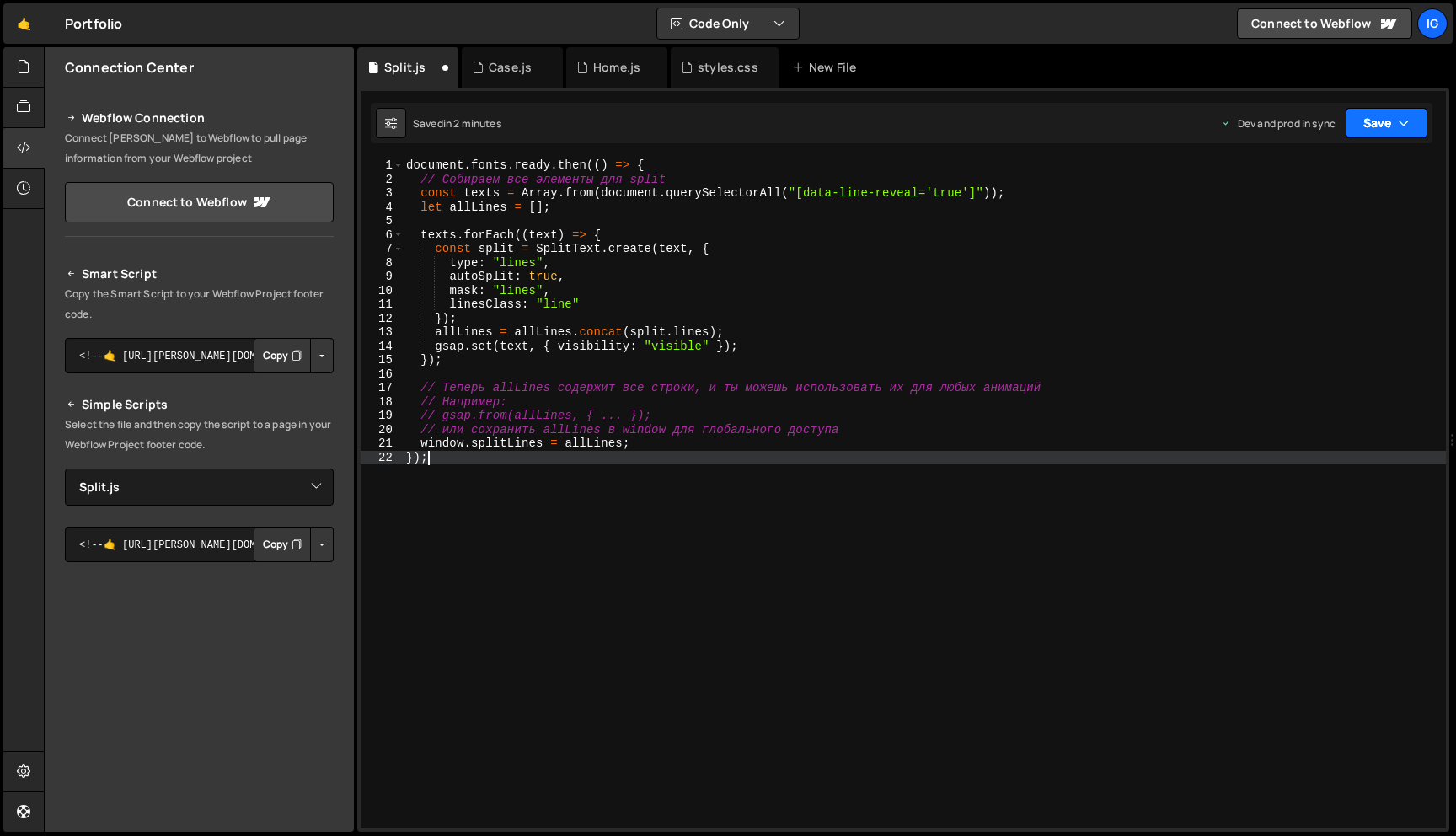
click at [1366, 117] on button "Save" at bounding box center [1386, 123] width 81 height 31
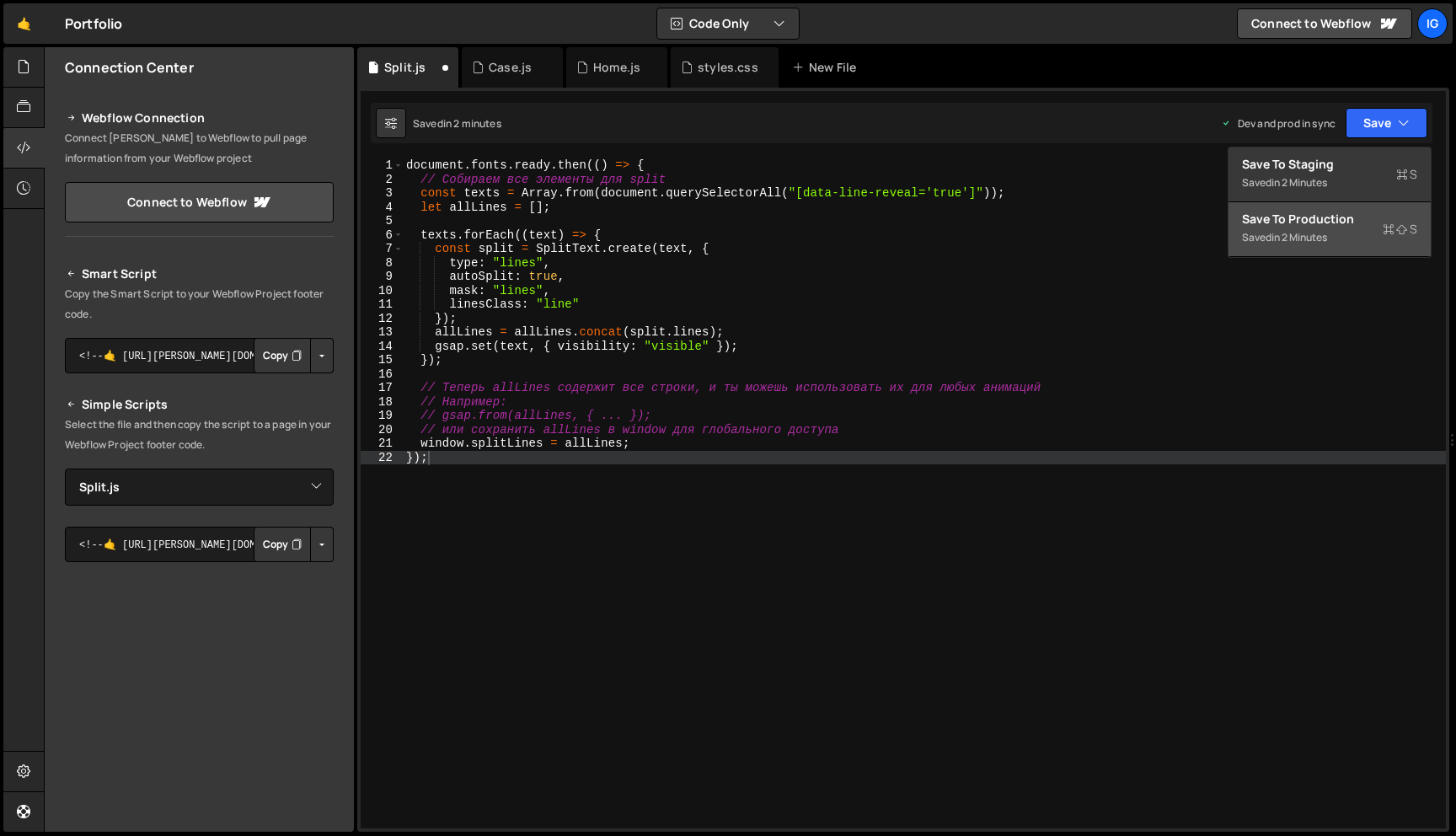
click at [1324, 217] on div "Save to Production S" at bounding box center [1330, 219] width 176 height 17
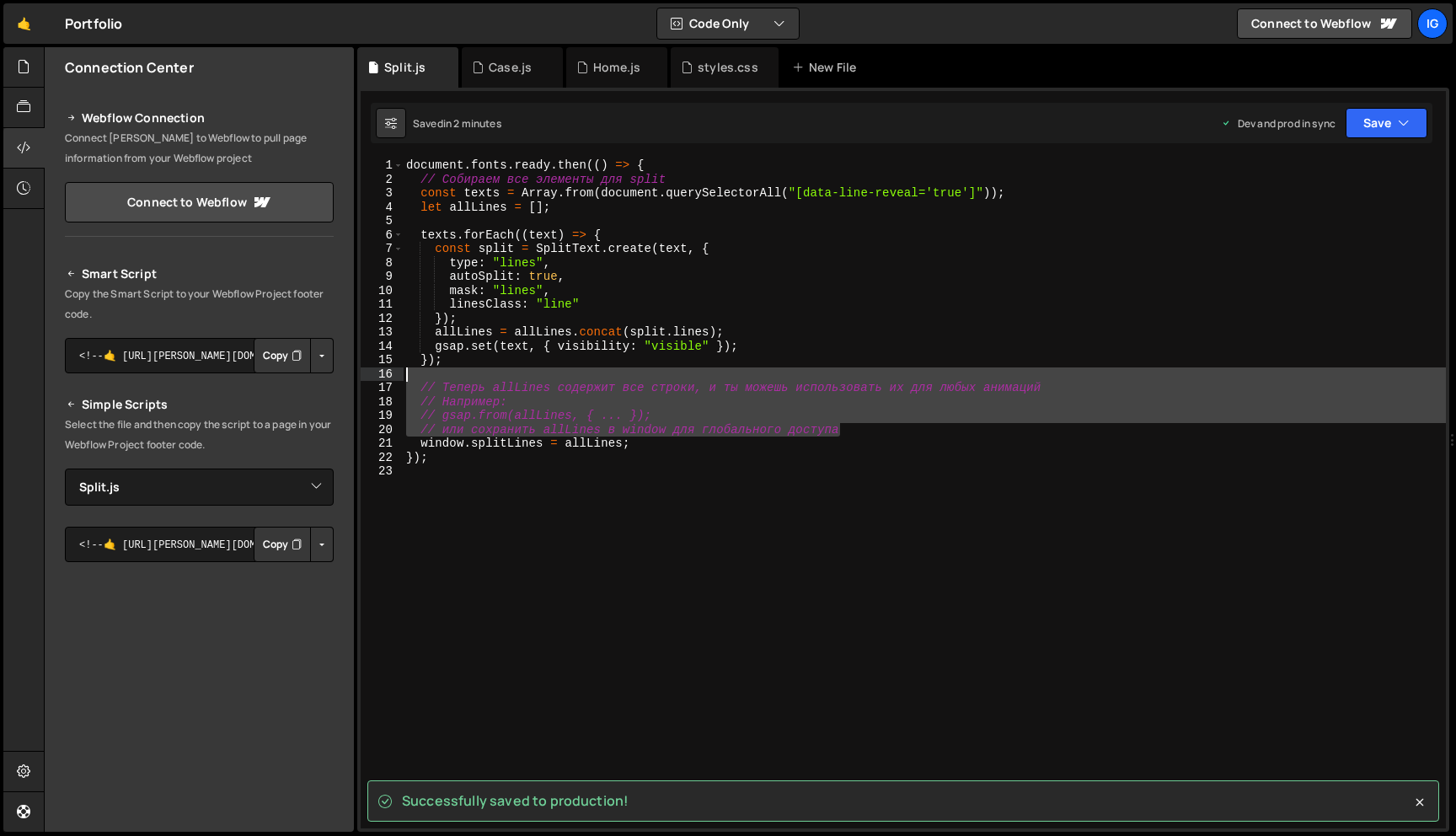
drag, startPoint x: 861, startPoint y: 427, endPoint x: 350, endPoint y: 369, distance: 514.3
click at [348, 368] on div "Files New File Javascript files 0 Case.js 0 0 Home.js 0 0 OldScroller.js 0 0 0" at bounding box center [750, 440] width 1413 height 786
type textarea "// Теперь allLines содержит все строки, и ты можешь использовать их для любых а…"
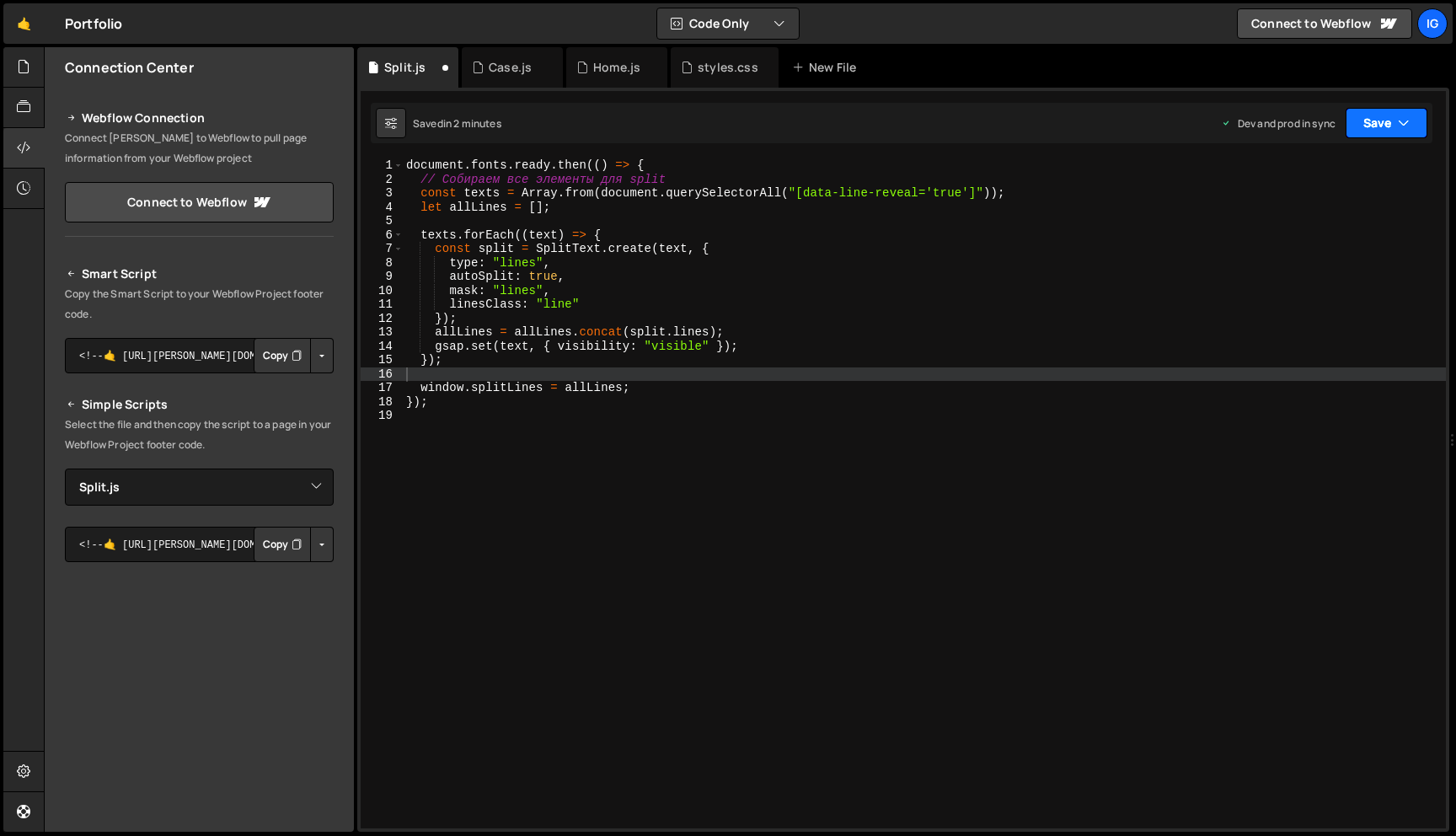
click at [1380, 136] on button "Save" at bounding box center [1386, 123] width 81 height 31
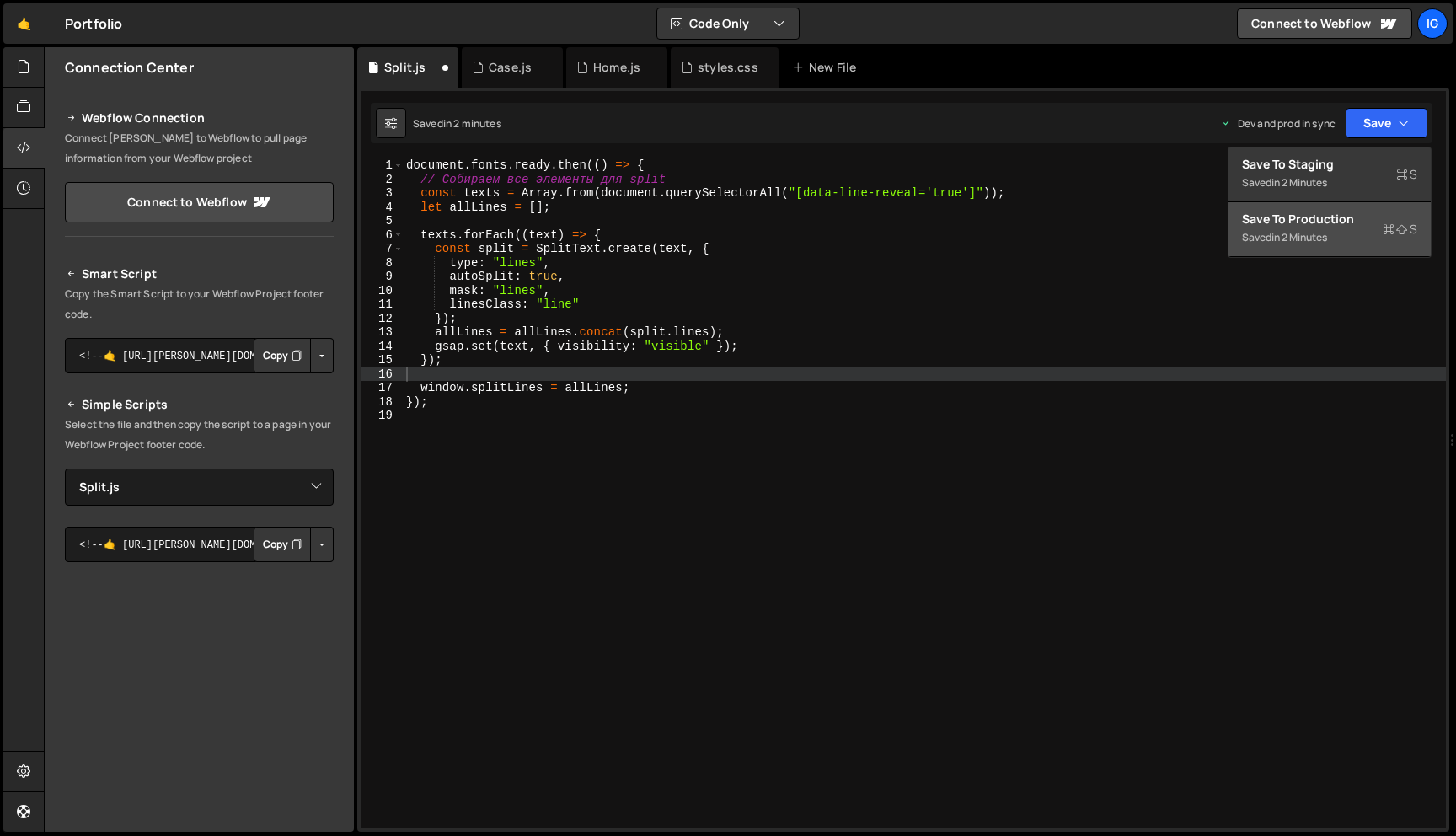
click at [1337, 232] on div "Saved in 2 minutes" at bounding box center [1330, 238] width 176 height 20
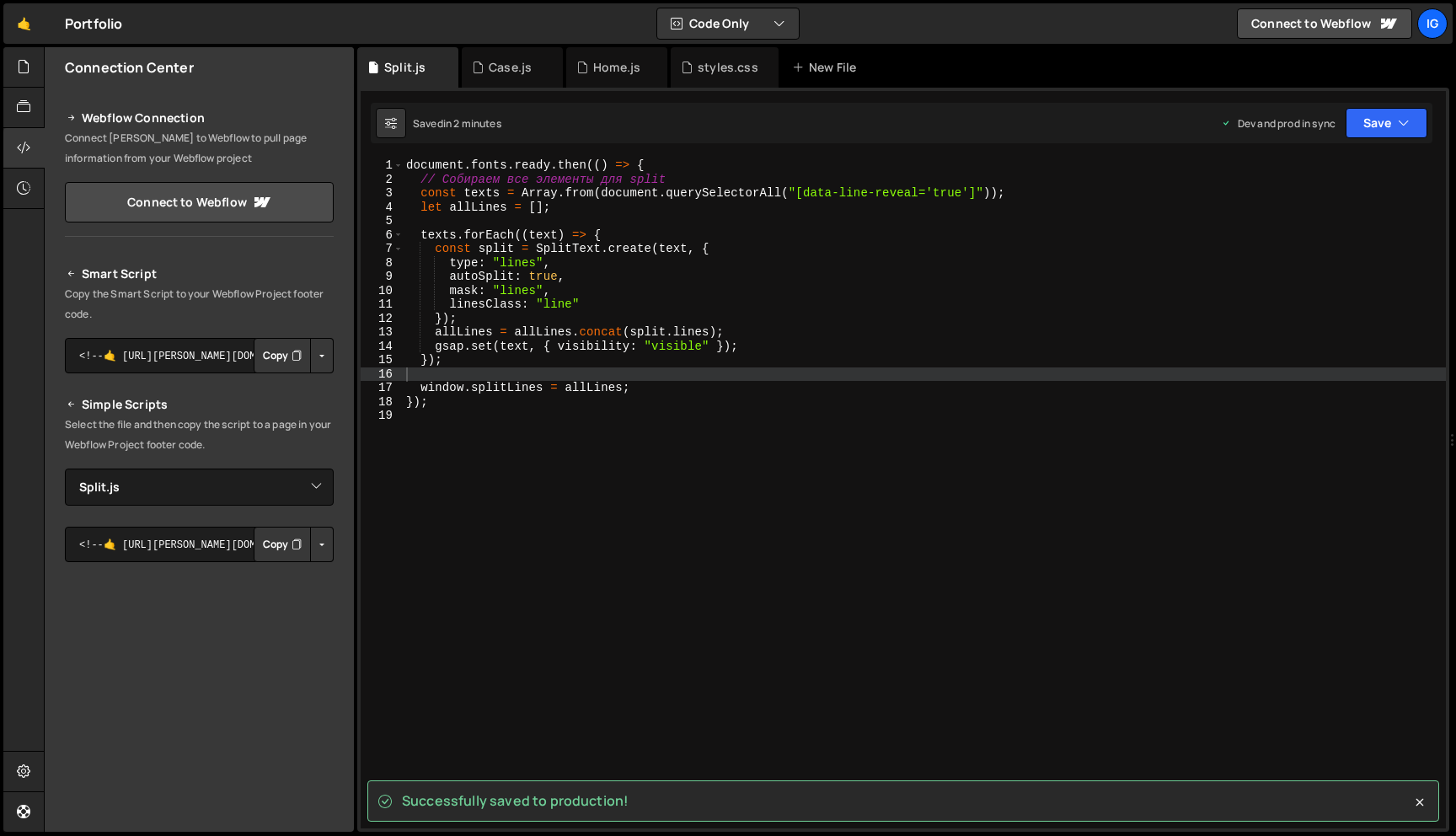
click at [730, 373] on div "document . fonts . ready . then (( ) => { // Собираем все элементы для split co…" at bounding box center [925, 508] width 1044 height 698
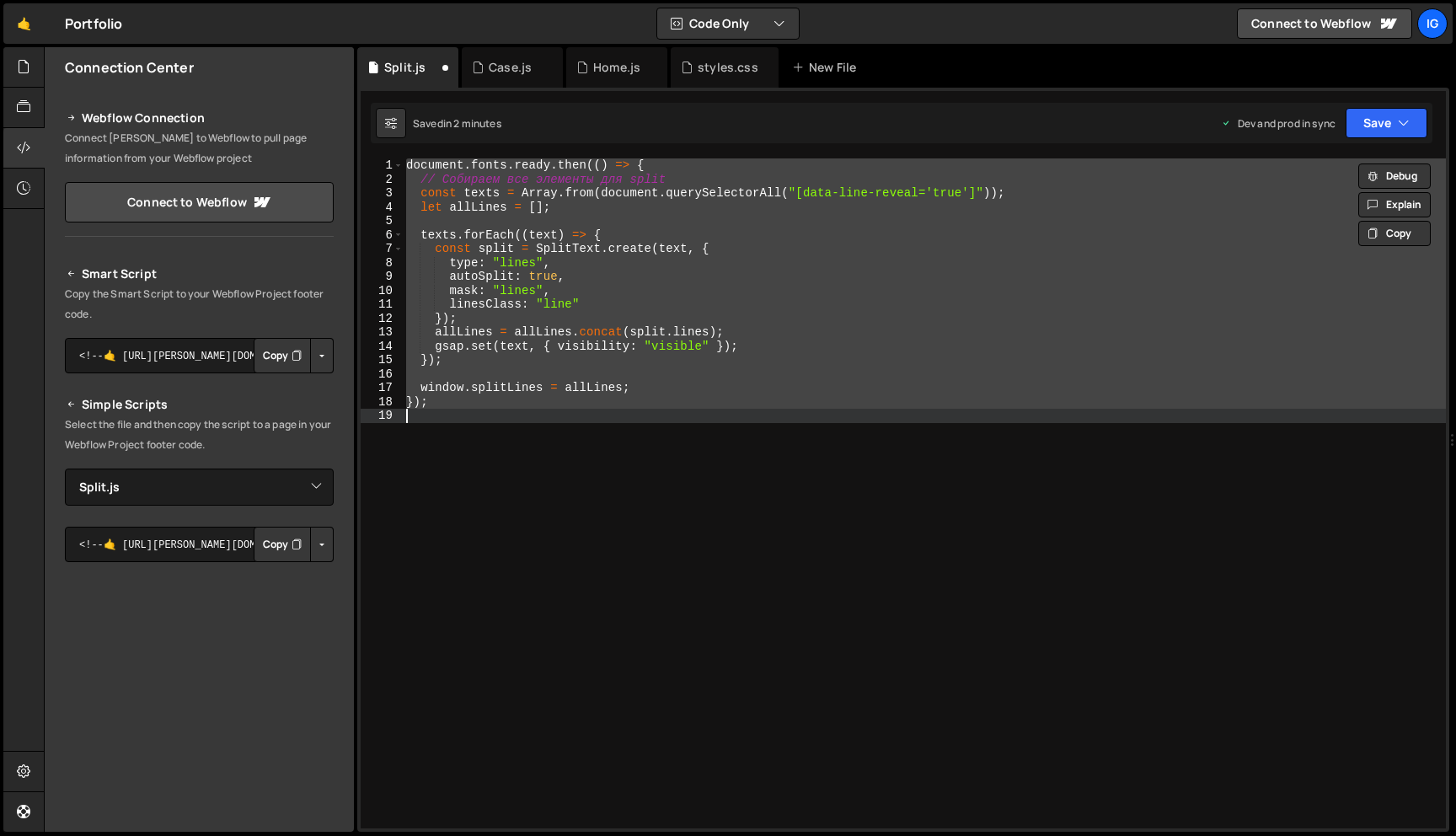
type textarea "// gsap.from(allLines, { ... }); // или сохранить allLines в window для глобаль…"
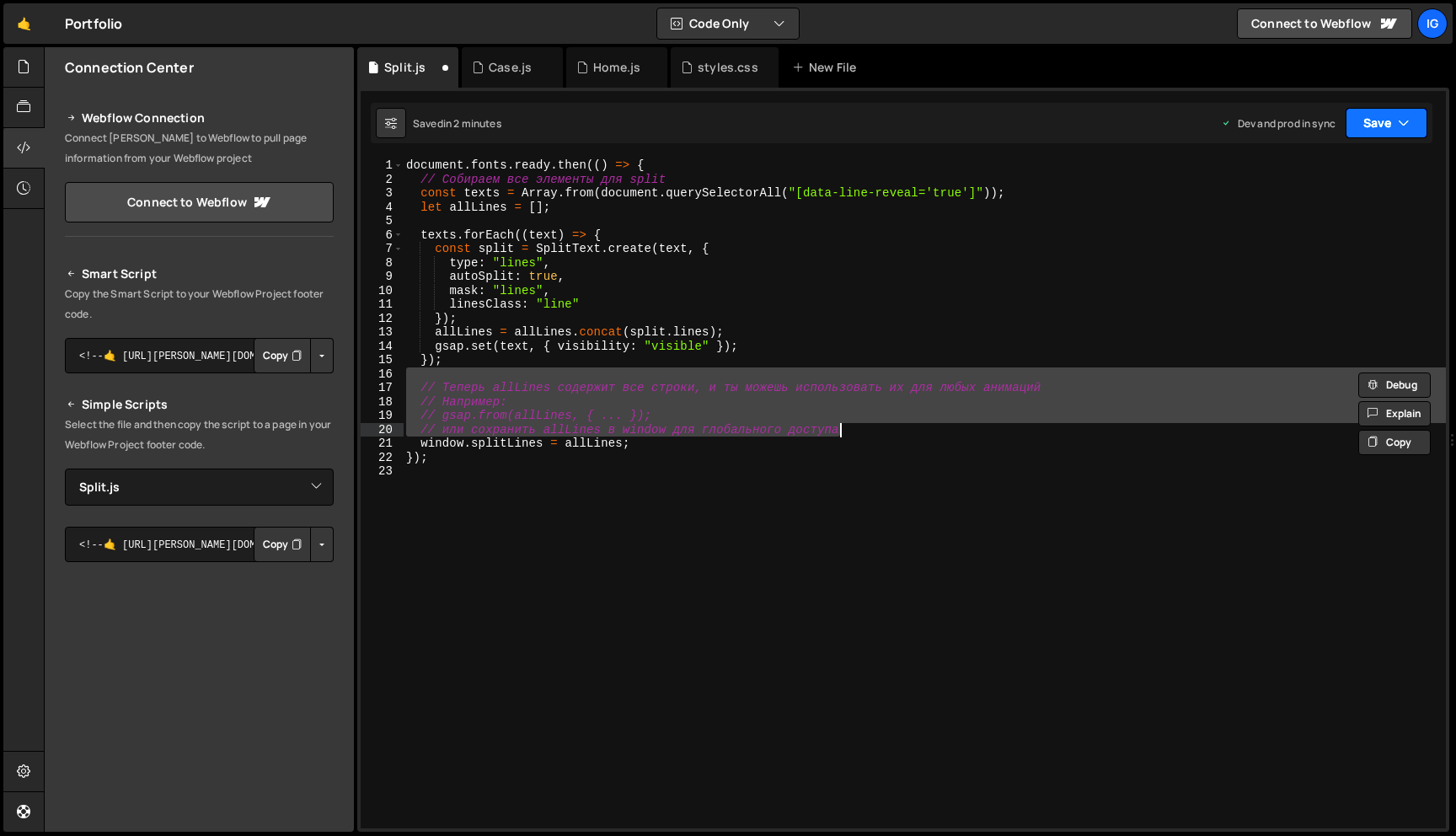
click at [1405, 118] on icon "button" at bounding box center [1404, 123] width 12 height 17
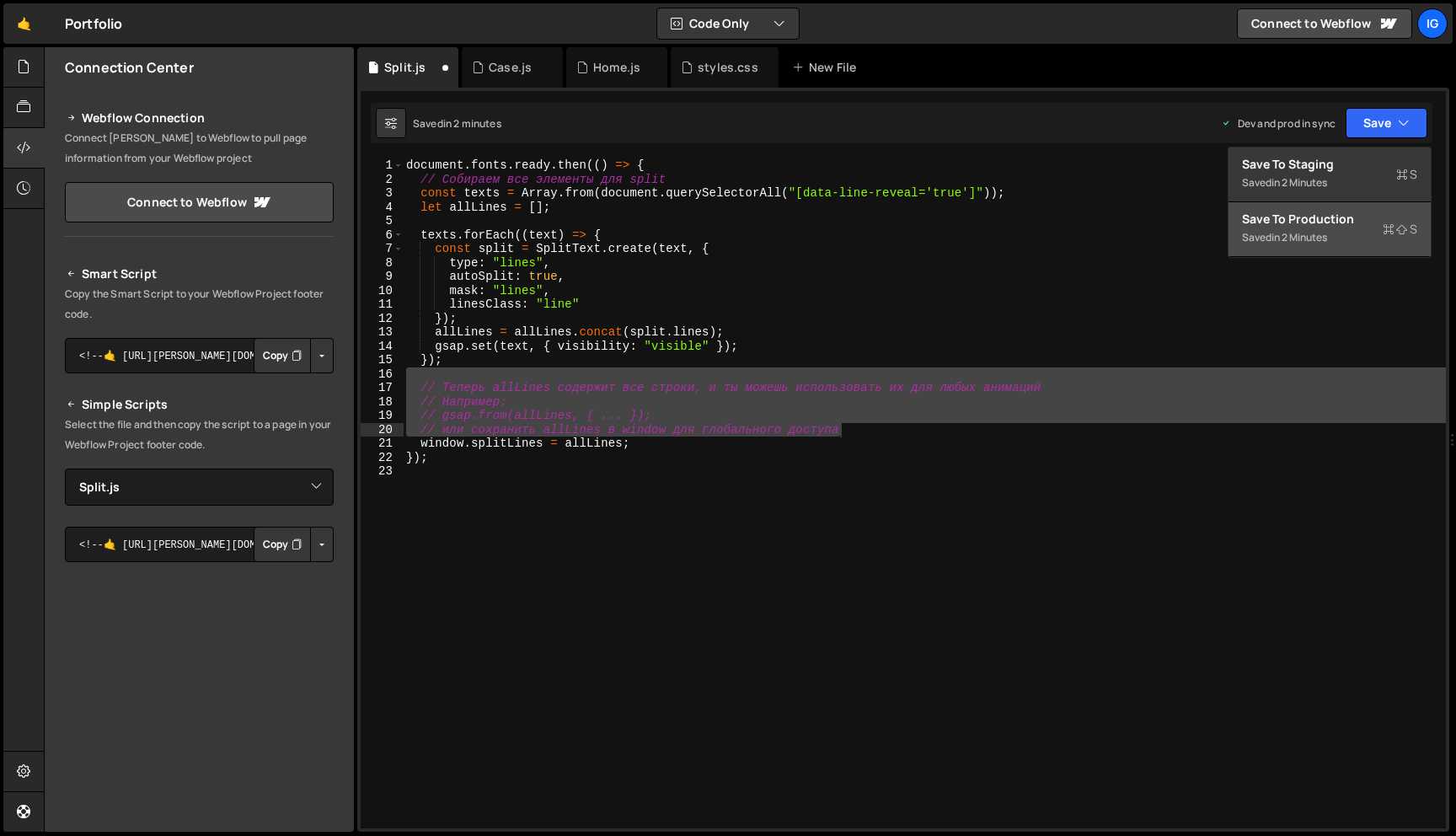
click at [1349, 225] on div "Save to Production S" at bounding box center [1330, 219] width 176 height 17
